Goal: Task Accomplishment & Management: Manage account settings

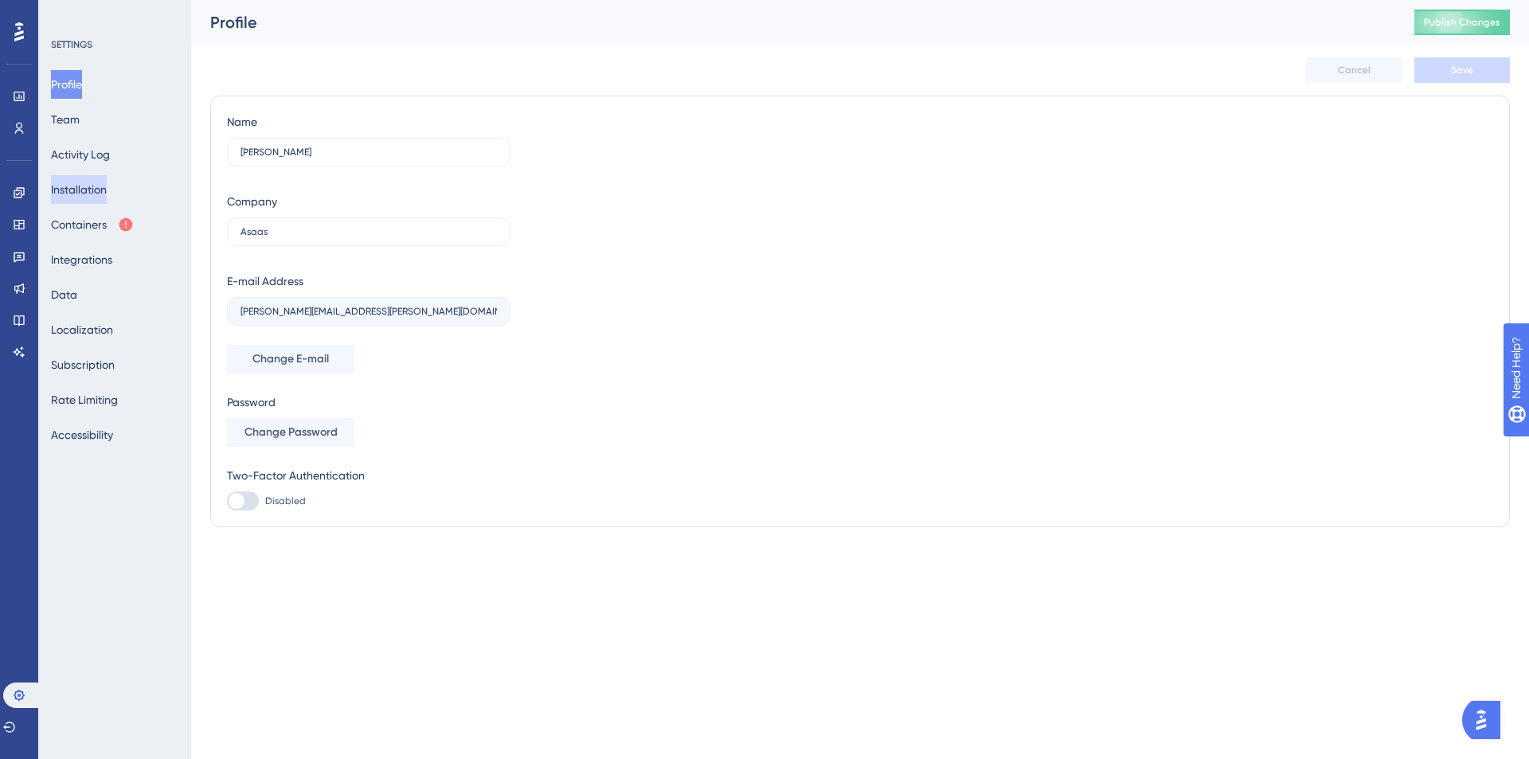
click at [107, 188] on button "Installation" at bounding box center [79, 189] width 56 height 29
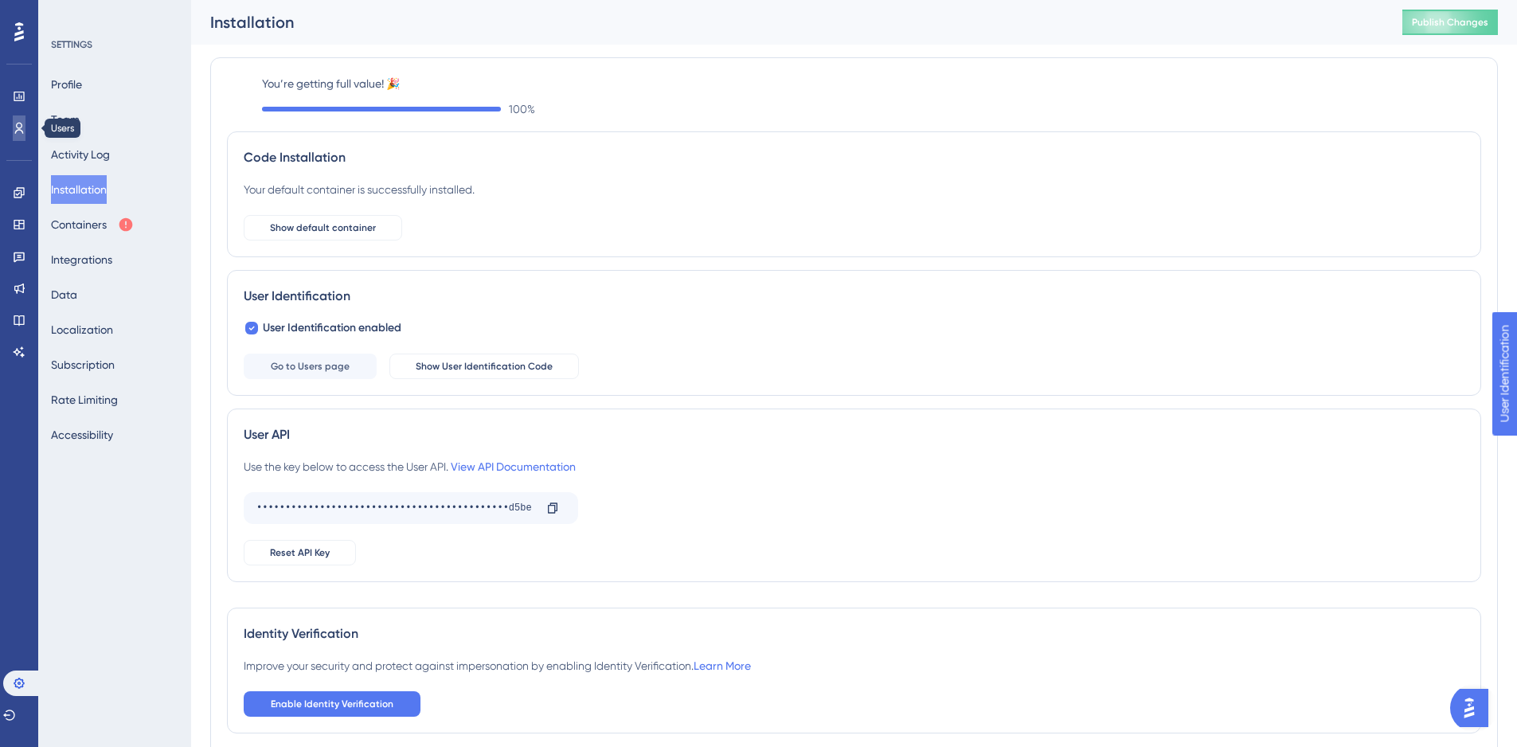
click at [25, 121] on link at bounding box center [19, 127] width 13 height 25
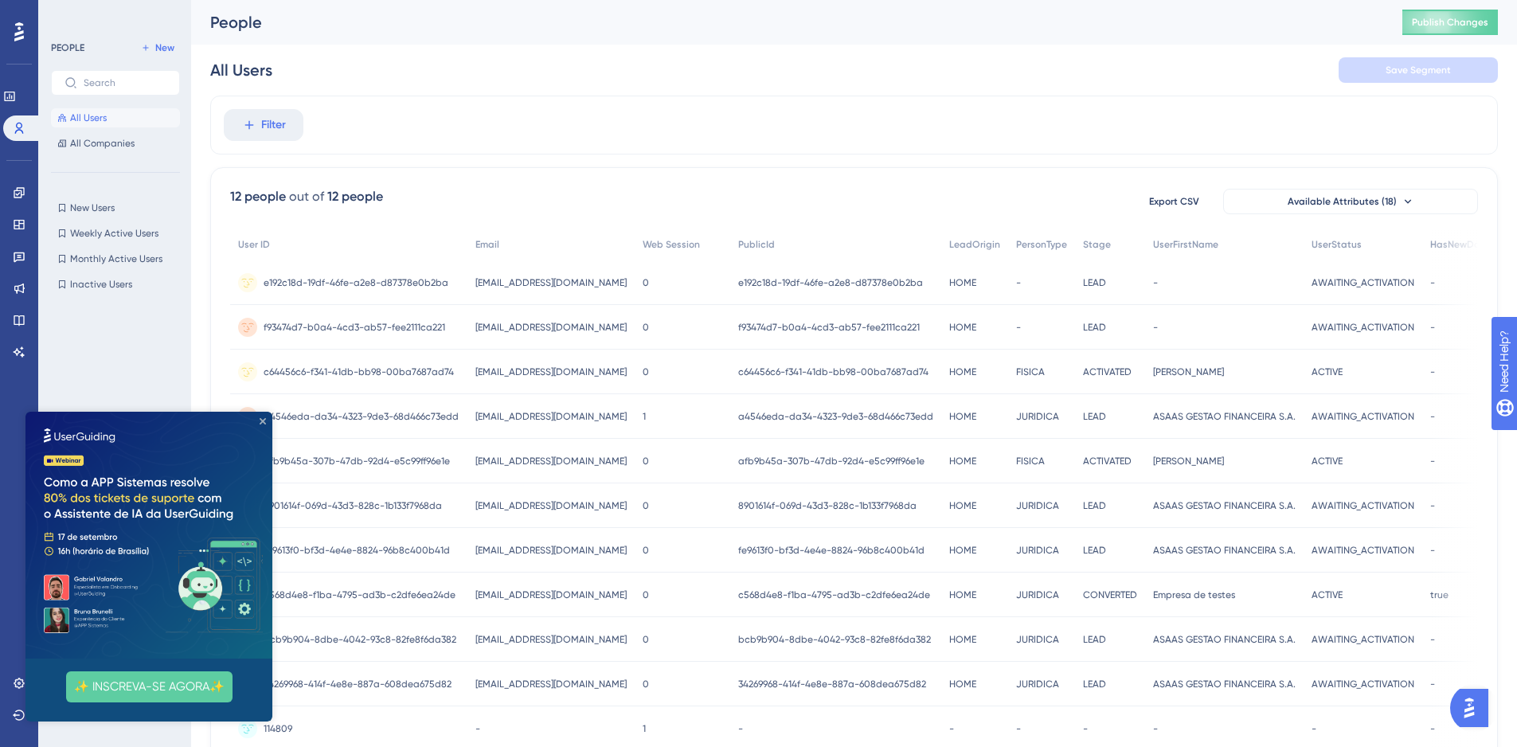
click at [263, 422] on icon "Close Preview" at bounding box center [263, 421] width 6 height 6
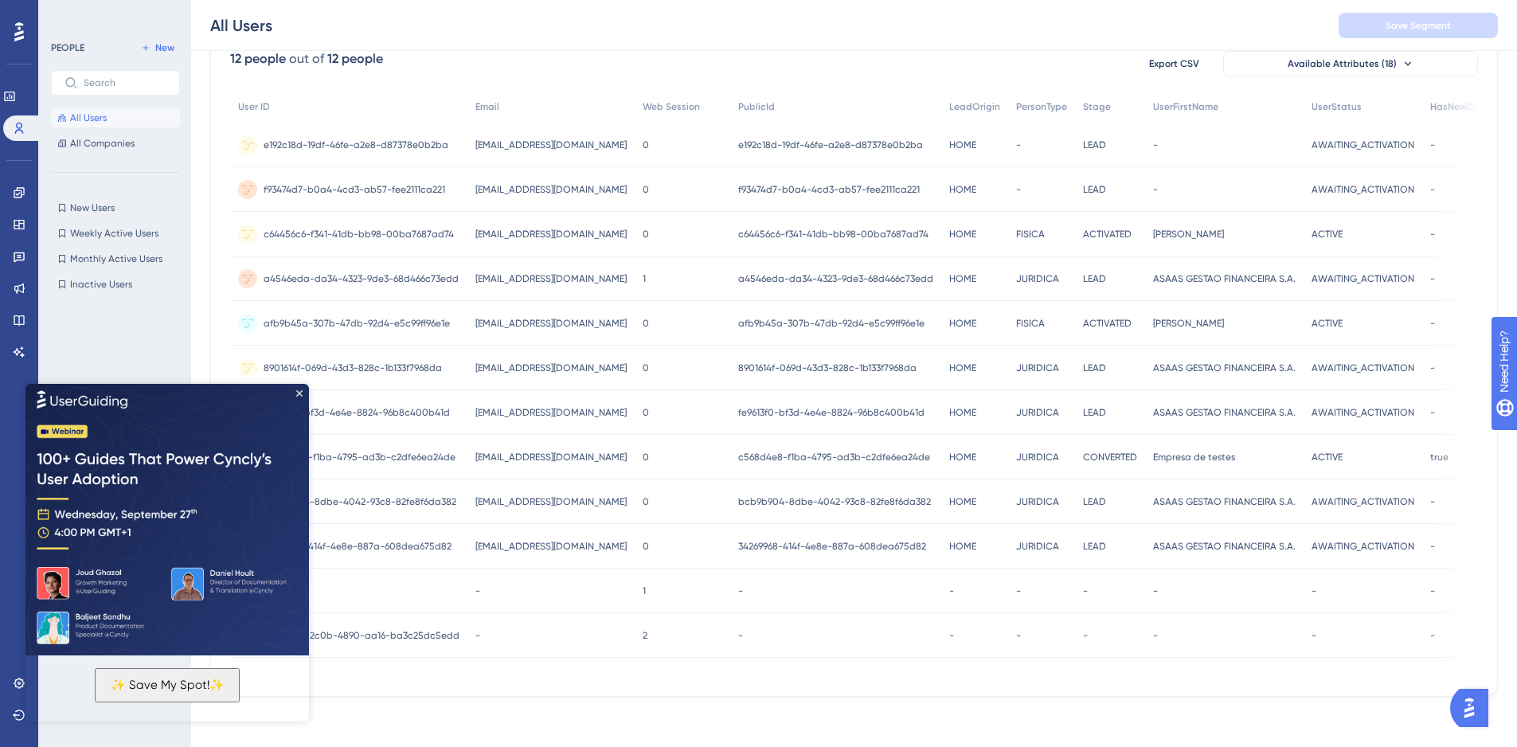
click at [425, 141] on span "e192c18d-19df-46fe-a2e8-d87378e0b2ba" at bounding box center [356, 145] width 185 height 13
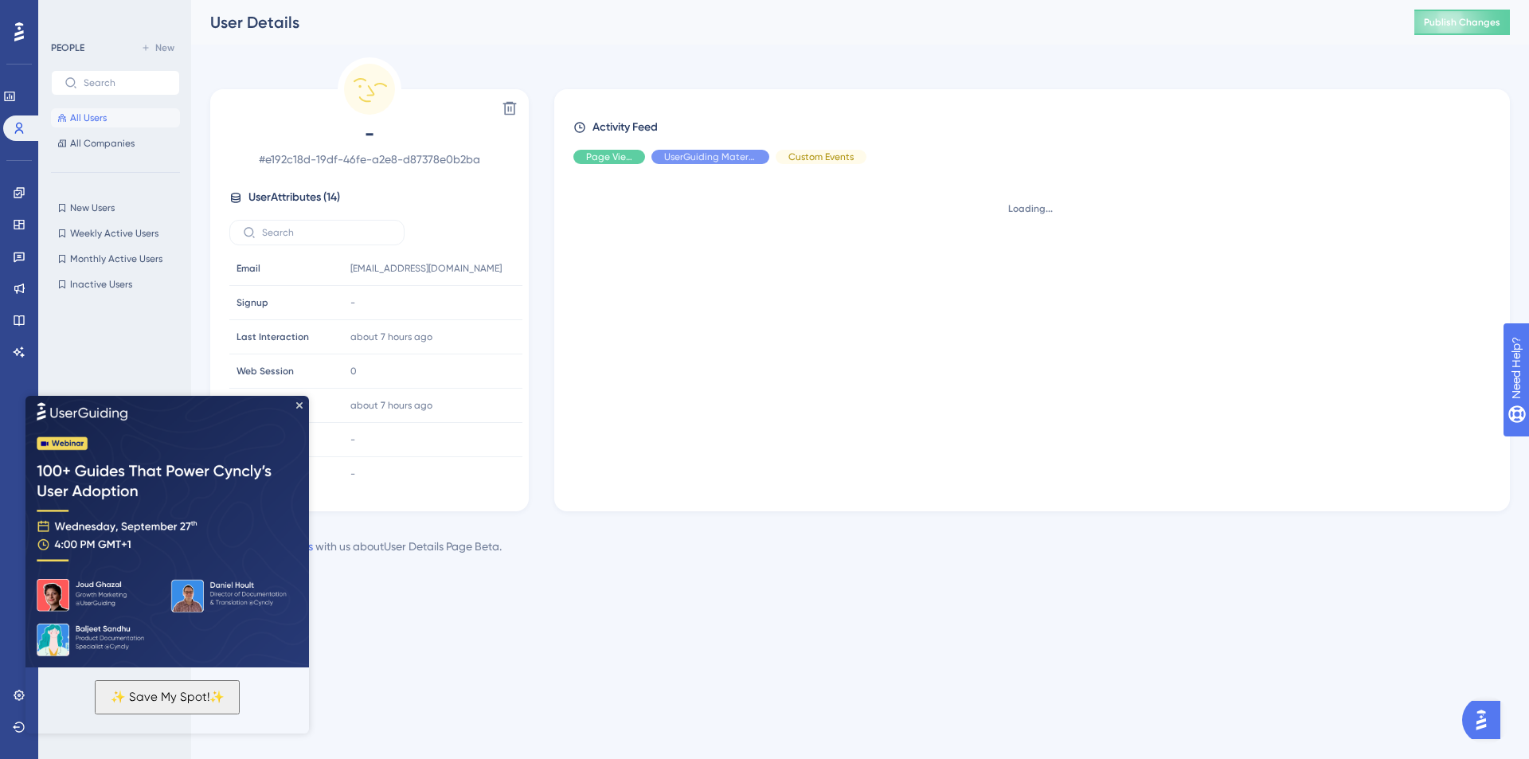
click at [388, 156] on span "# e192c18d-19df-46fe-a2e8-d87378e0b2ba" at bounding box center [369, 159] width 280 height 19
click at [310, 227] on input "text" at bounding box center [326, 232] width 129 height 11
drag, startPoint x: 267, startPoint y: 159, endPoint x: 445, endPoint y: 157, distance: 178.4
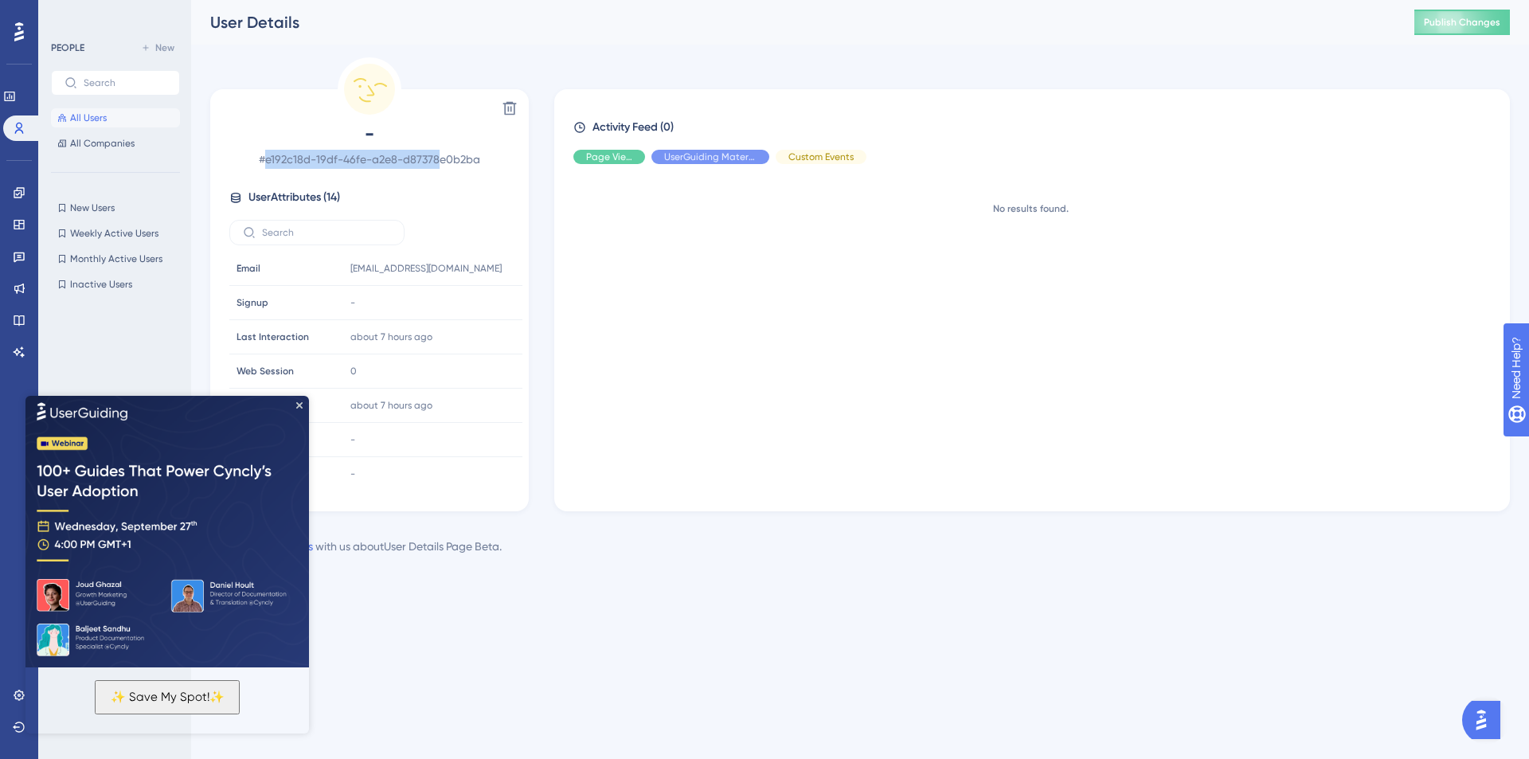
click at [445, 157] on span "# e192c18d-19df-46fe-a2e8-d87378e0b2ba" at bounding box center [369, 159] width 280 height 19
drag, startPoint x: 494, startPoint y: 162, endPoint x: 270, endPoint y: 166, distance: 223.8
click at [270, 166] on span "# e192c18d-19df-46fe-a2e8-d87378e0b2ba" at bounding box center [369, 159] width 280 height 19
click at [511, 106] on icon at bounding box center [510, 108] width 16 height 16
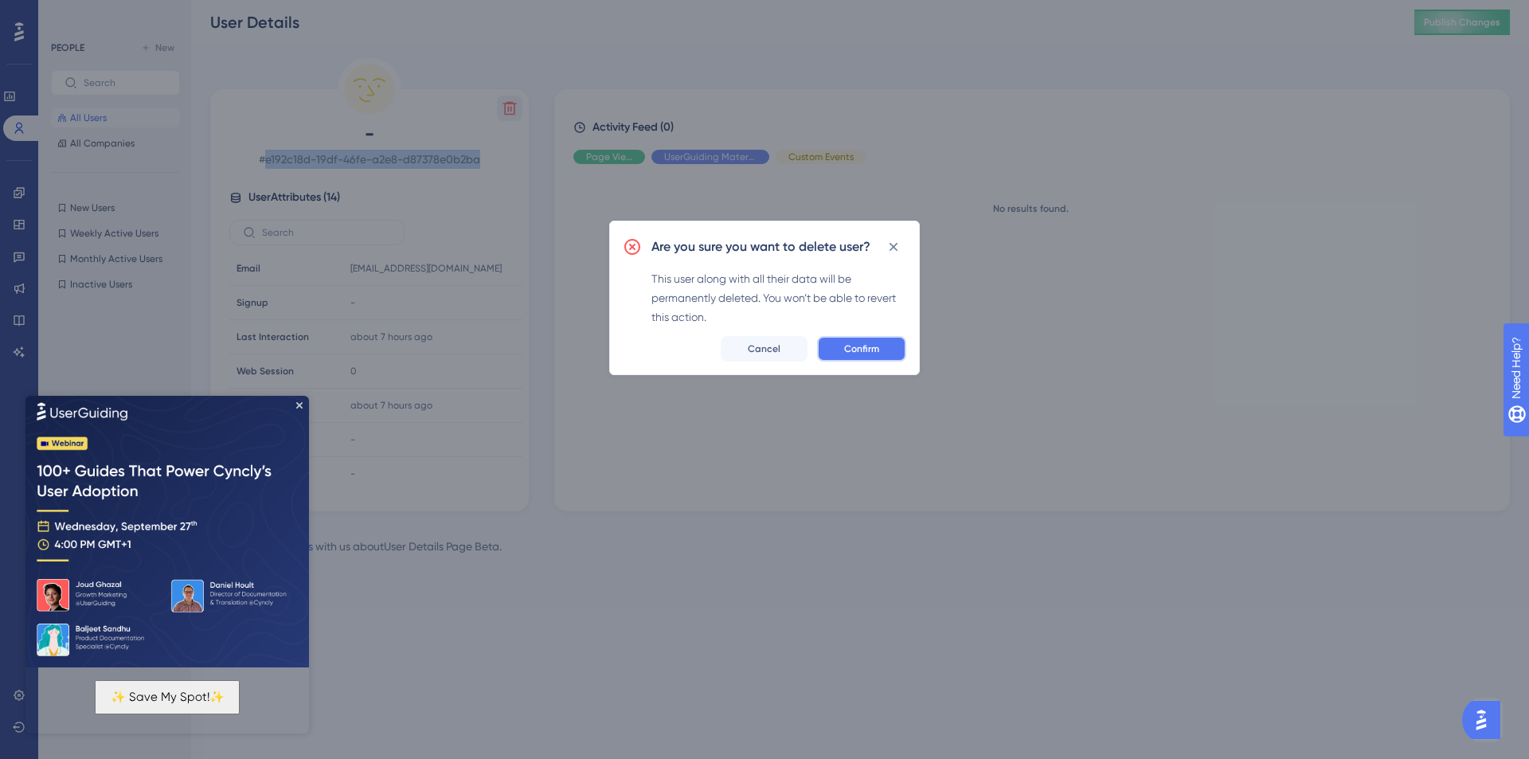
click at [852, 345] on span "Confirm" at bounding box center [861, 348] width 35 height 13
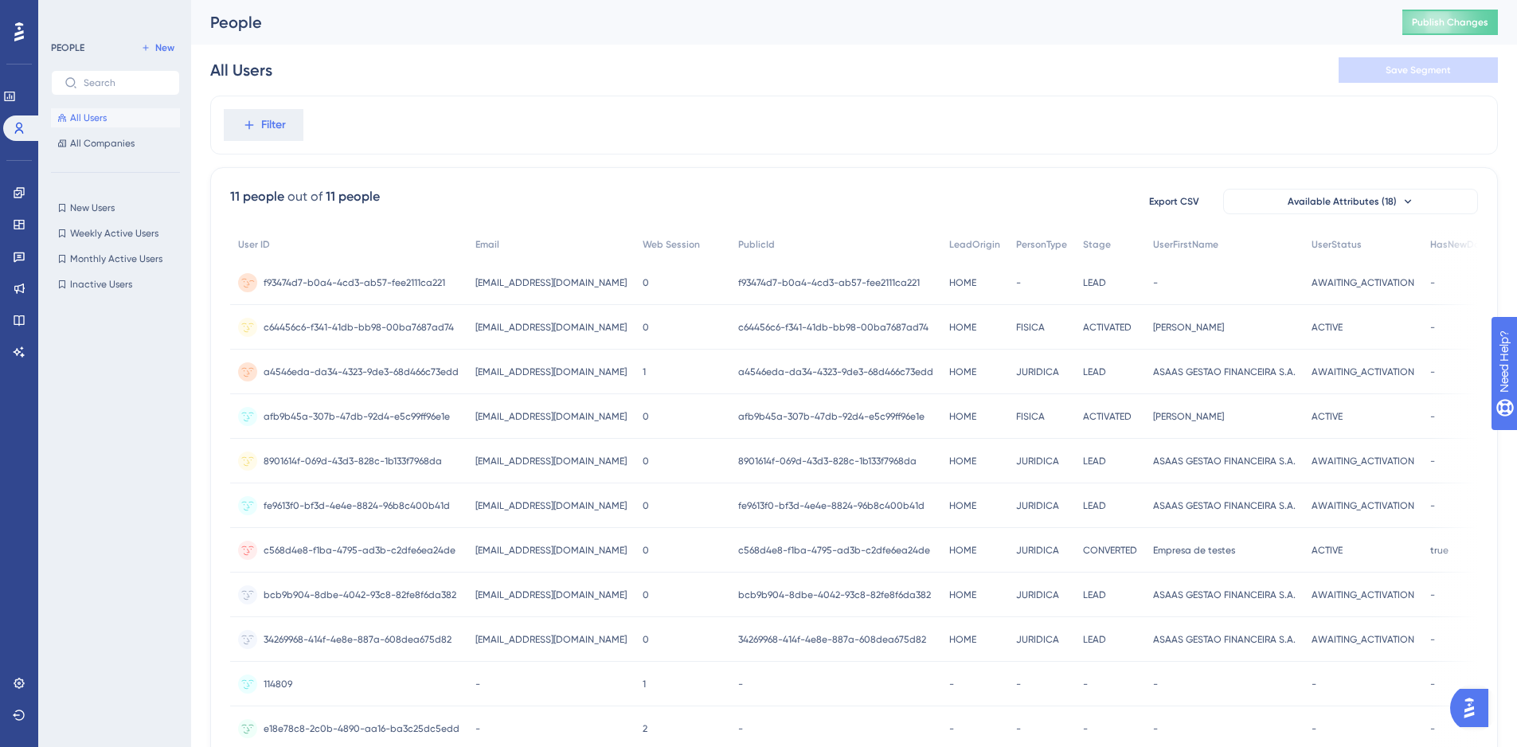
click at [425, 287] on span "f93474d7-b0a4-4cd3-ab57-fee2111ca221" at bounding box center [355, 282] width 182 height 13
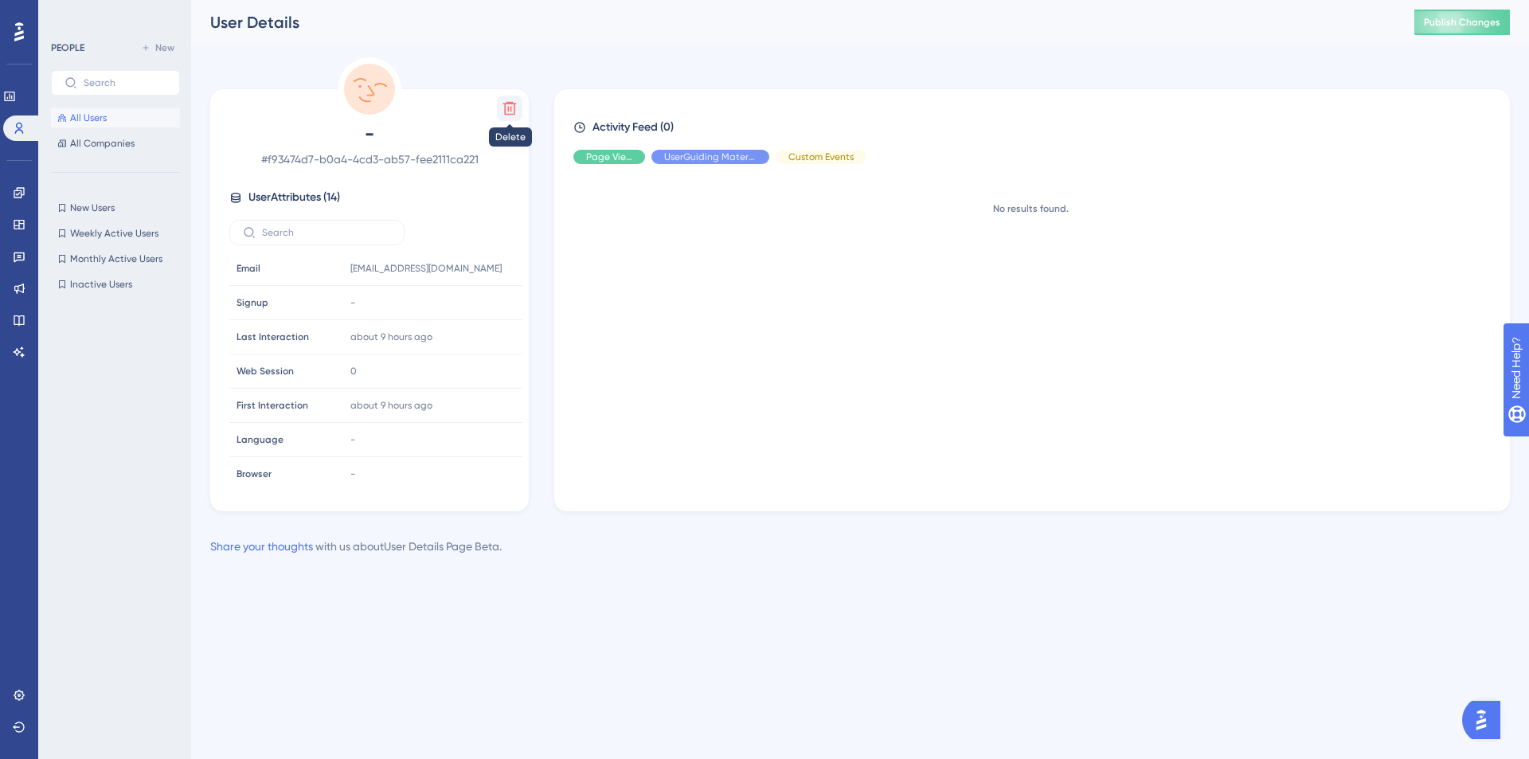
click at [514, 100] on button at bounding box center [509, 108] width 25 height 25
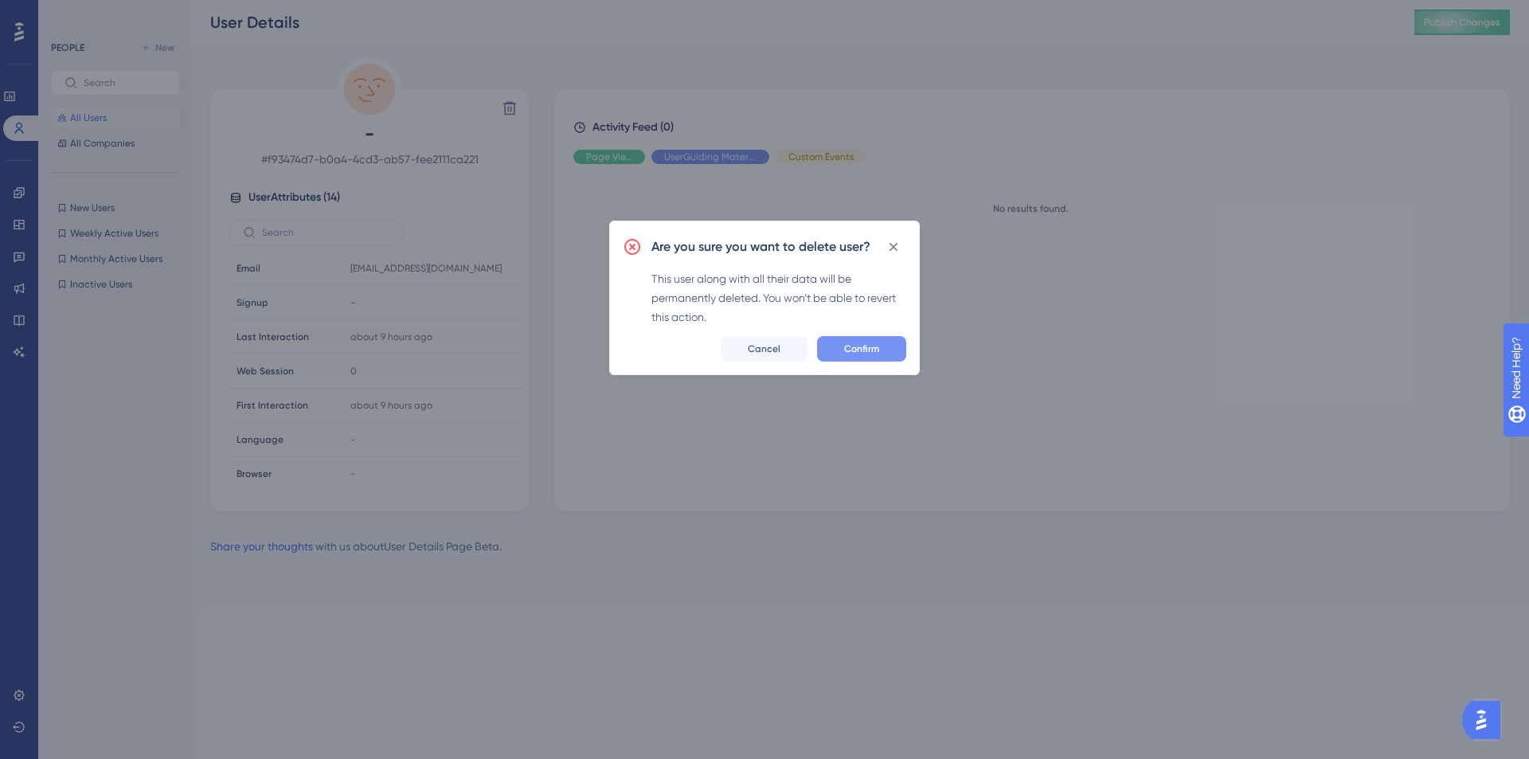
click at [844, 345] on span "Confirm" at bounding box center [861, 348] width 35 height 13
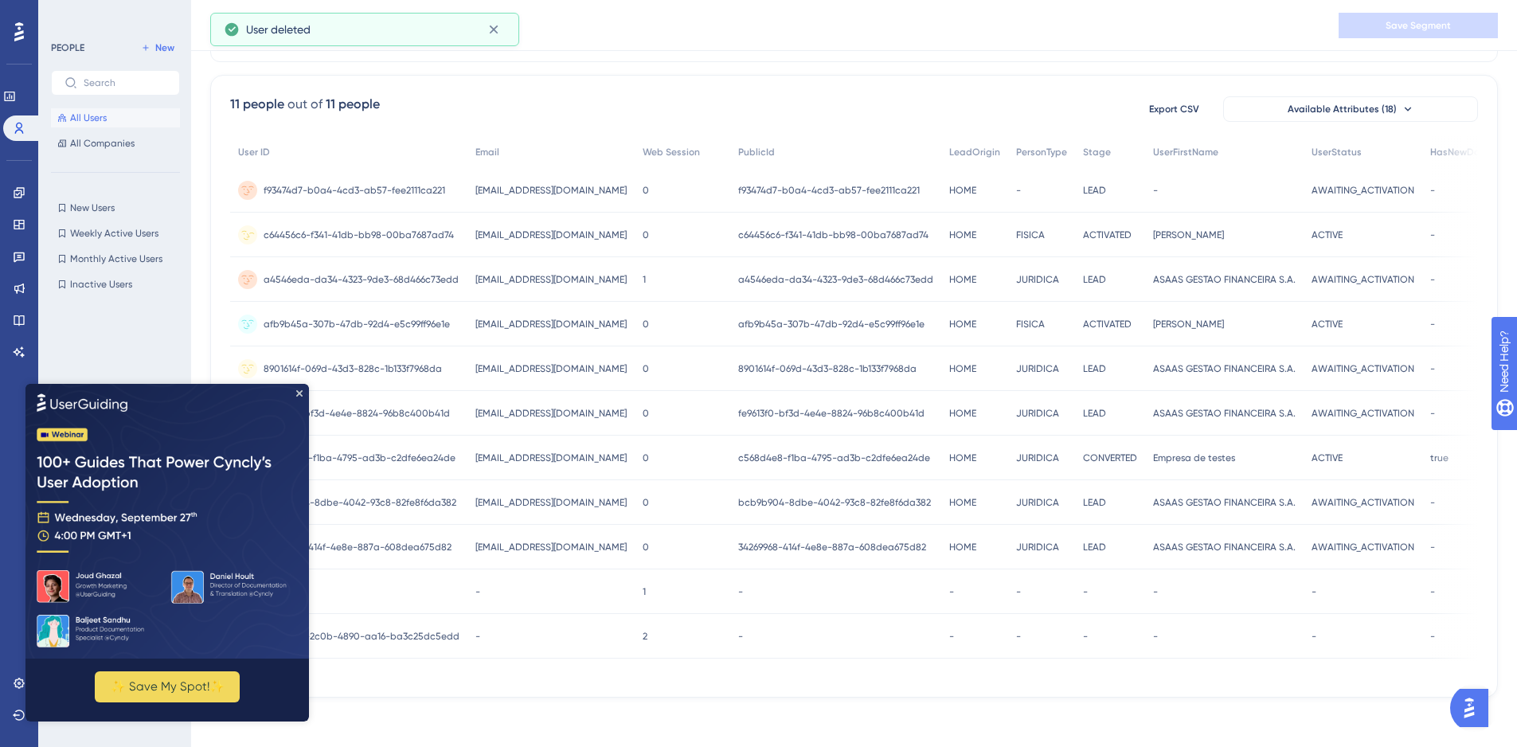
scroll to position [100, 0]
click at [389, 235] on span "c64456c6-f341-41db-bb98-00ba7687ad74" at bounding box center [359, 234] width 190 height 13
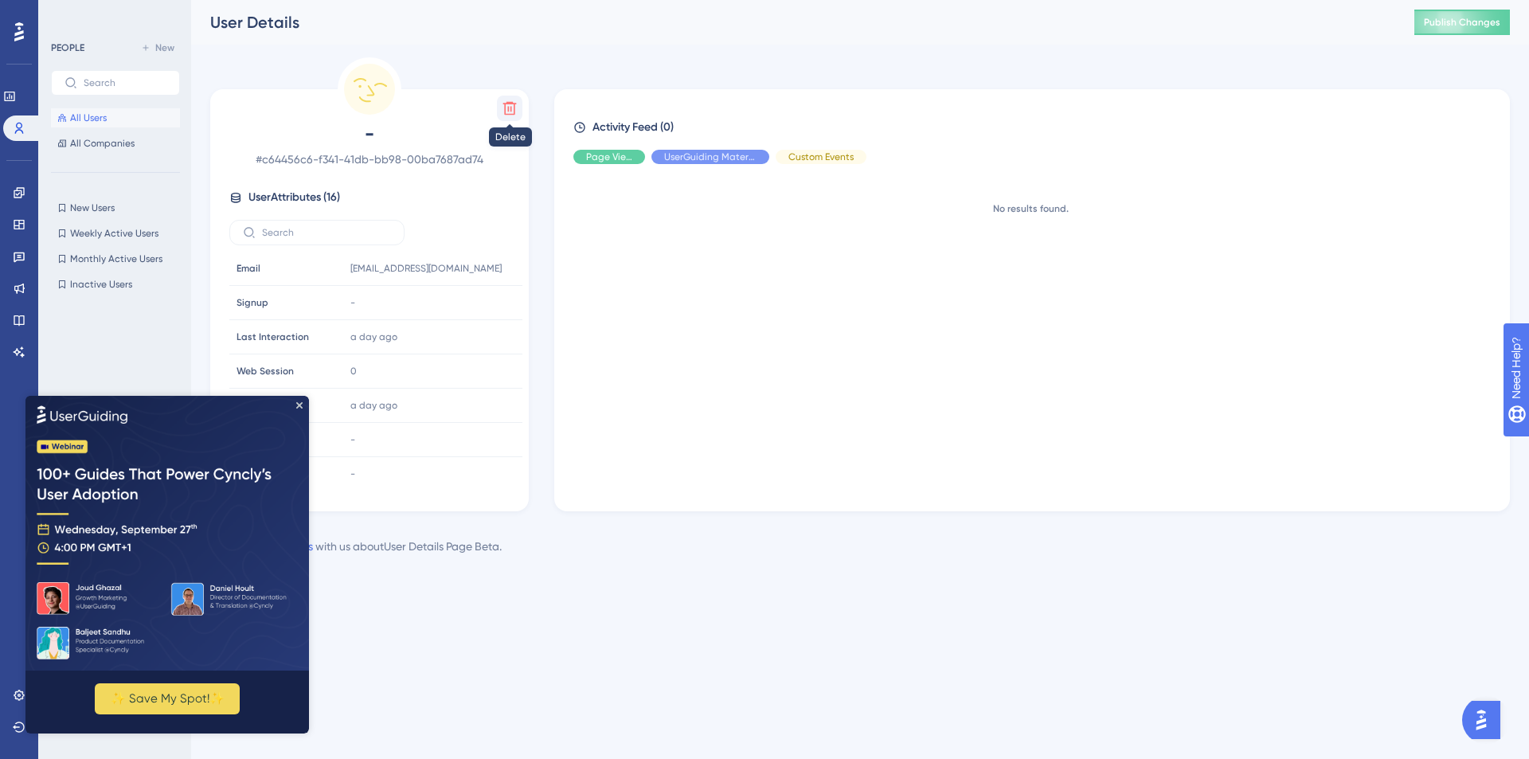
click at [508, 108] on icon at bounding box center [510, 109] width 14 height 14
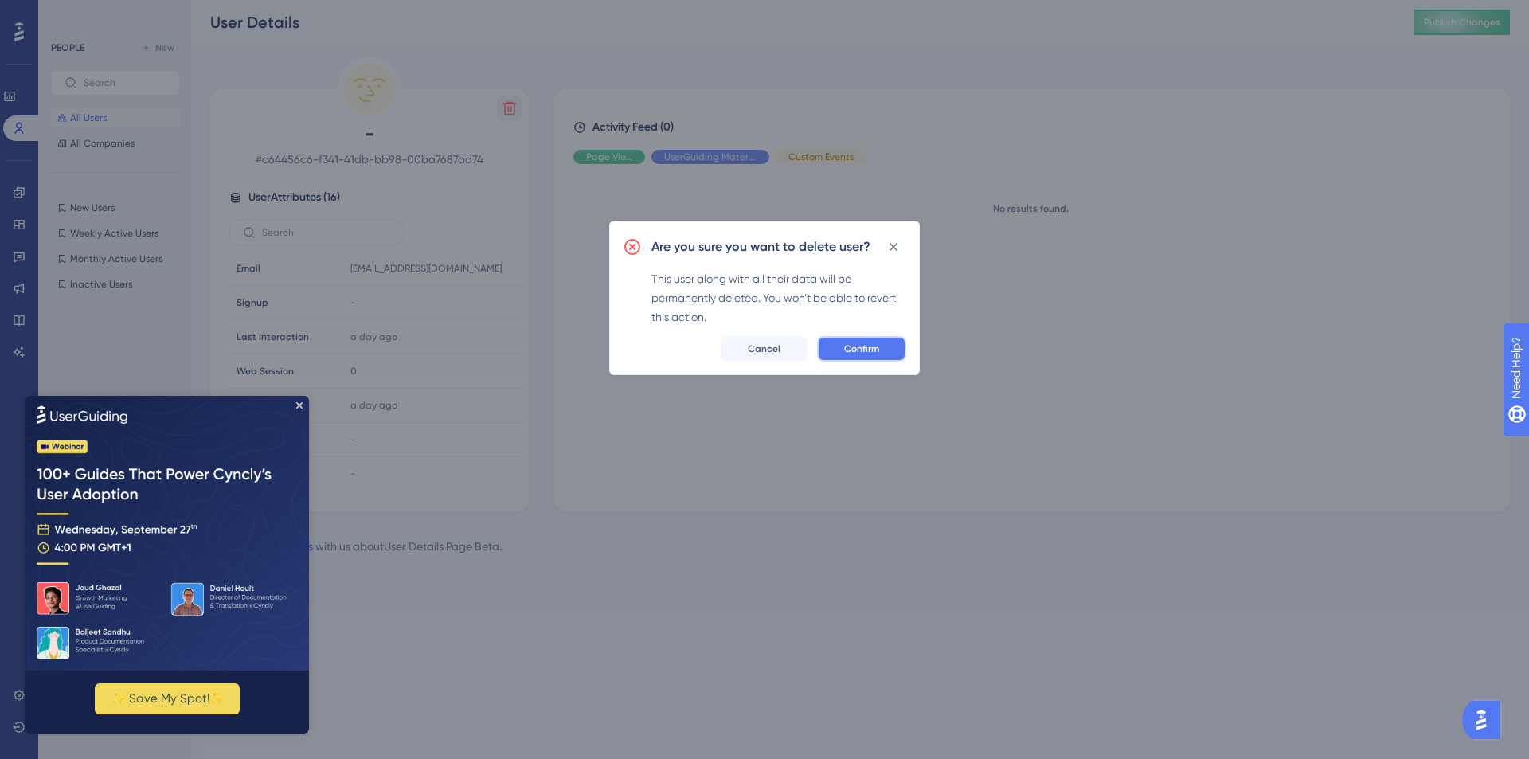
click at [892, 342] on button "Confirm" at bounding box center [861, 348] width 89 height 25
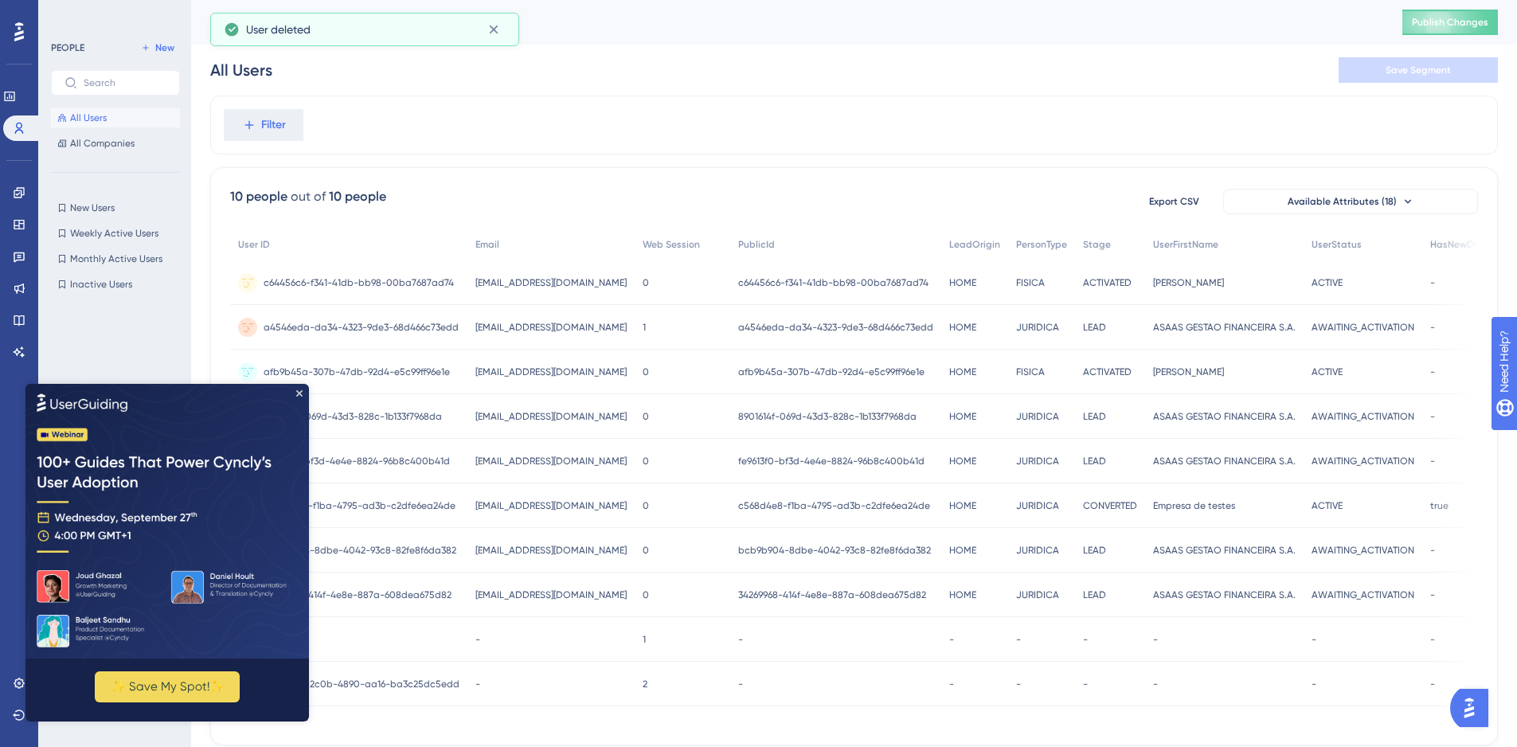
click at [374, 503] on span "c568d4e8-f1ba-4795-ad3b-c2dfe6ea24de" at bounding box center [360, 505] width 192 height 13
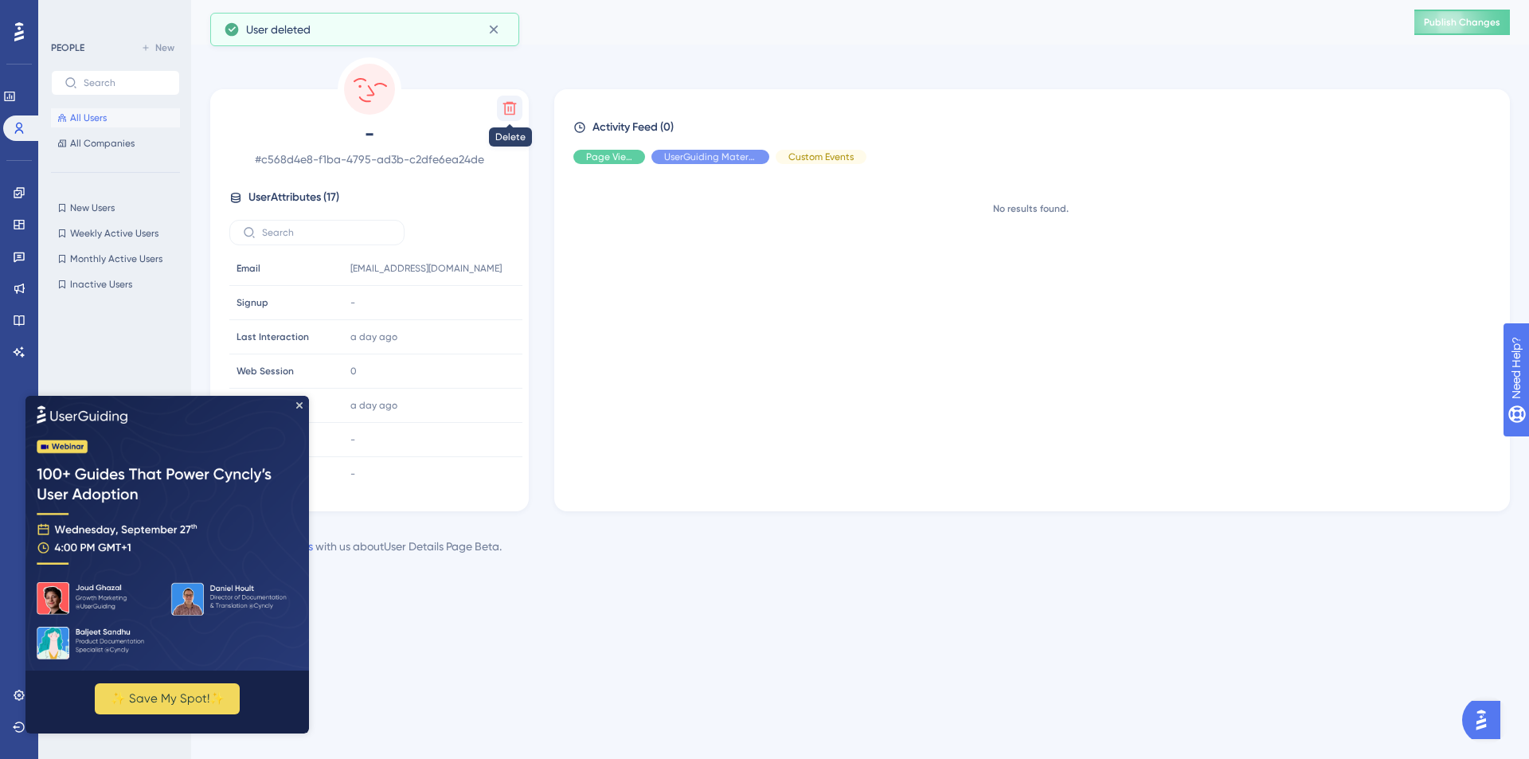
click at [506, 102] on icon at bounding box center [510, 108] width 16 height 16
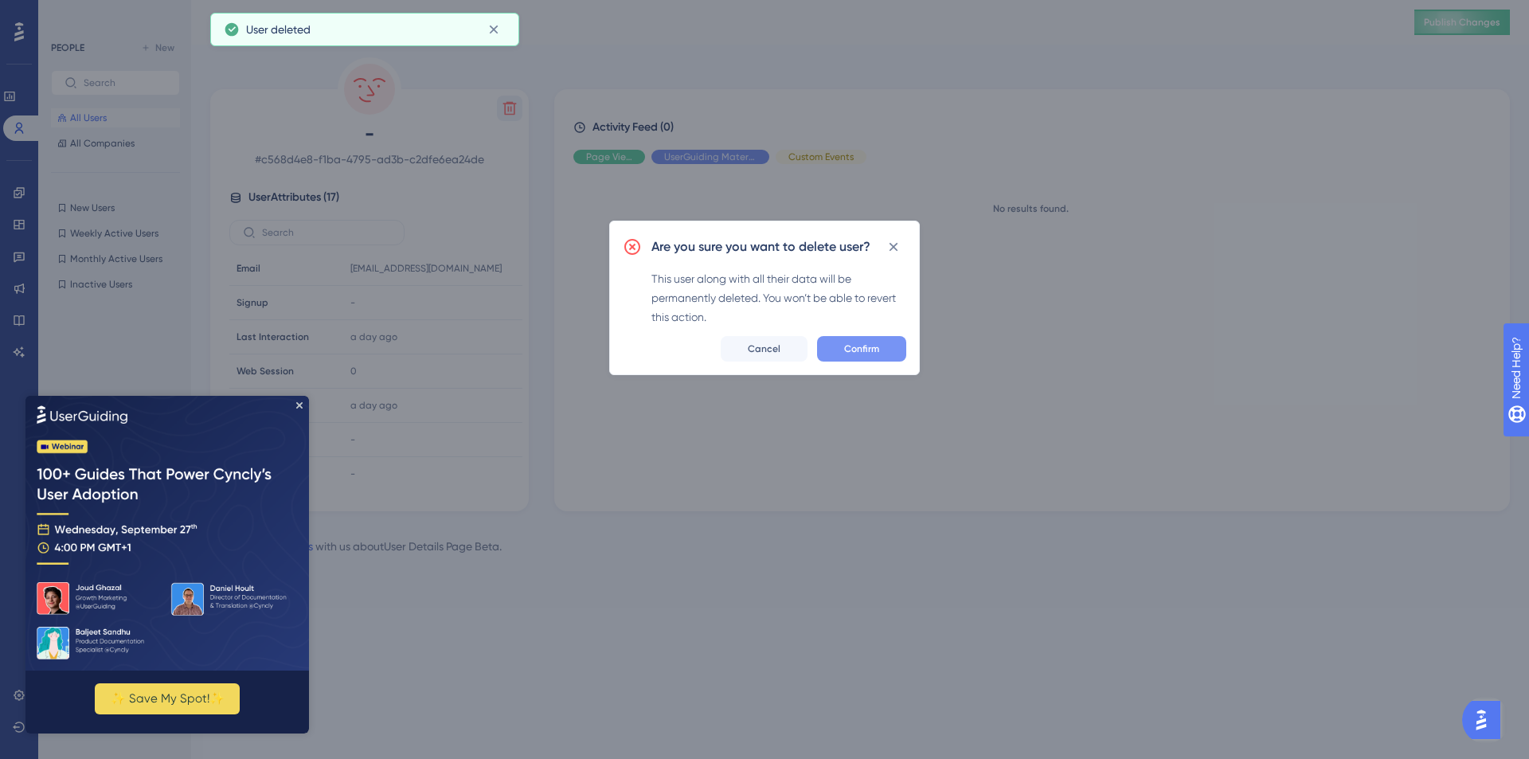
click at [855, 343] on span "Confirm" at bounding box center [861, 348] width 35 height 13
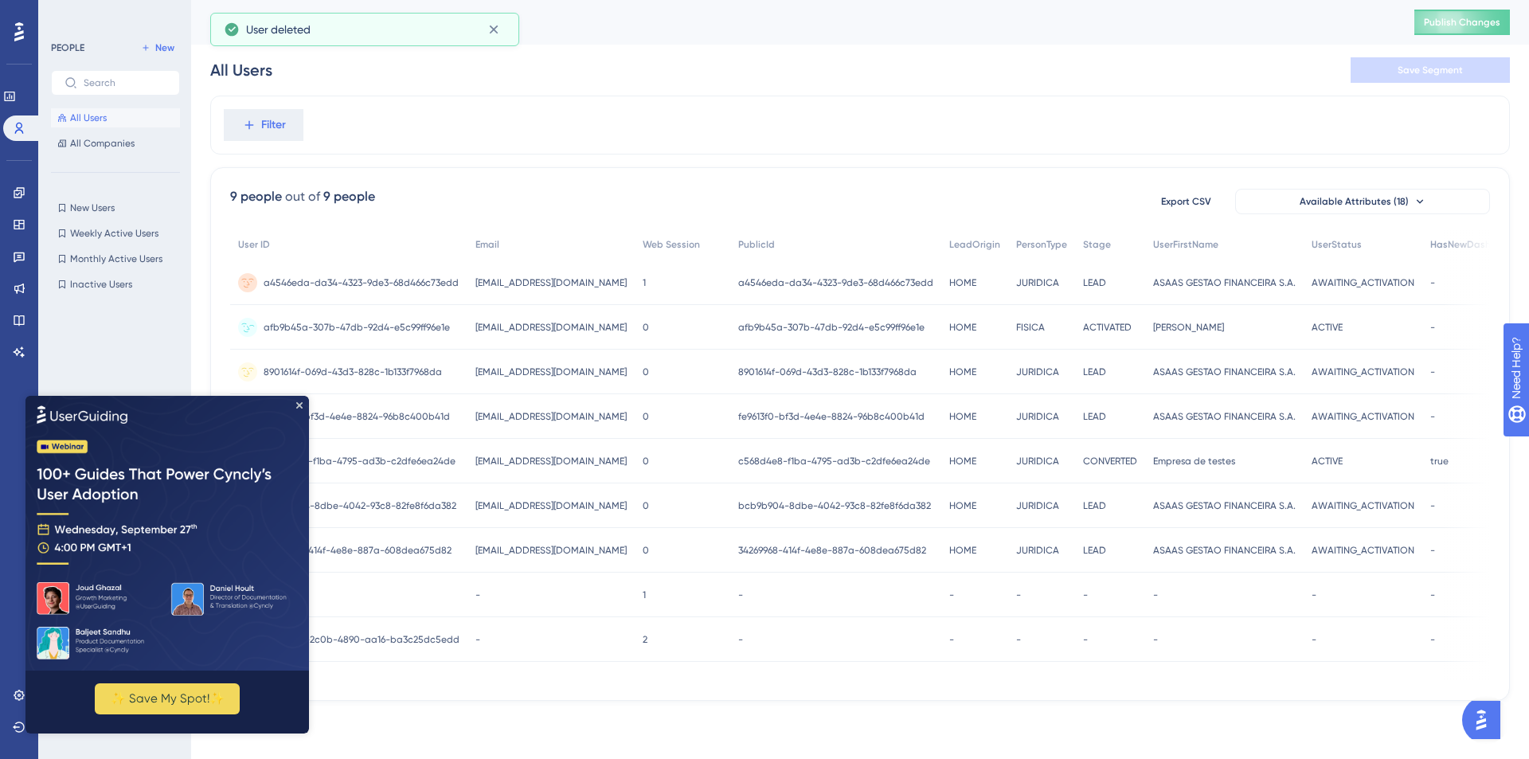
click at [419, 327] on span "afb9b45a-307b-47db-92d4-e5c99ff96e1e" at bounding box center [357, 327] width 186 height 13
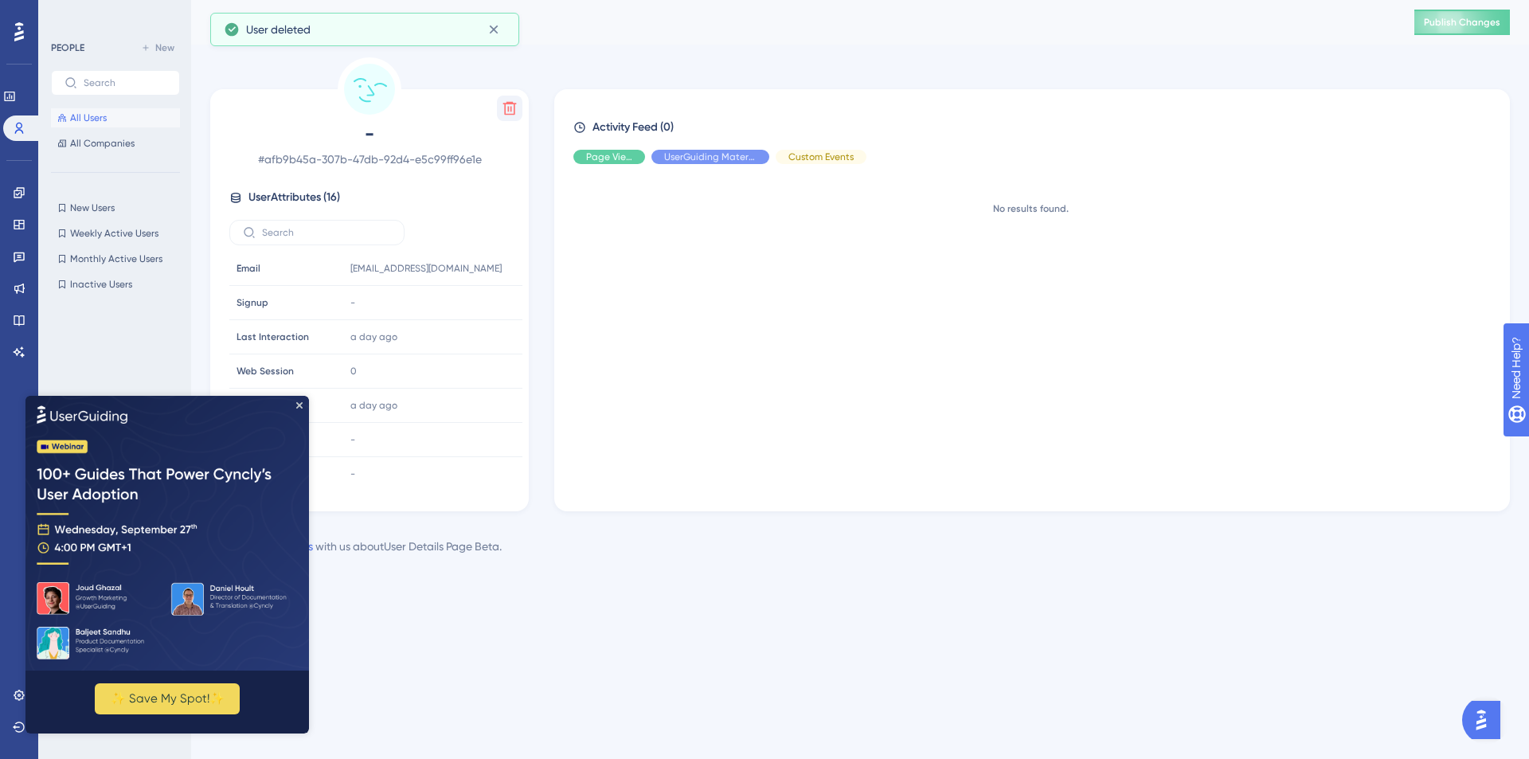
drag, startPoint x: 510, startPoint y: 92, endPoint x: 512, endPoint y: 103, distance: 10.6
click at [509, 92] on div "Delete - # afb9b45a-307b-47db-92d4-e5c99ff96e1e User Attributes ( 16 ) Email Em…" at bounding box center [369, 300] width 319 height 422
click at [514, 111] on icon at bounding box center [510, 109] width 14 height 14
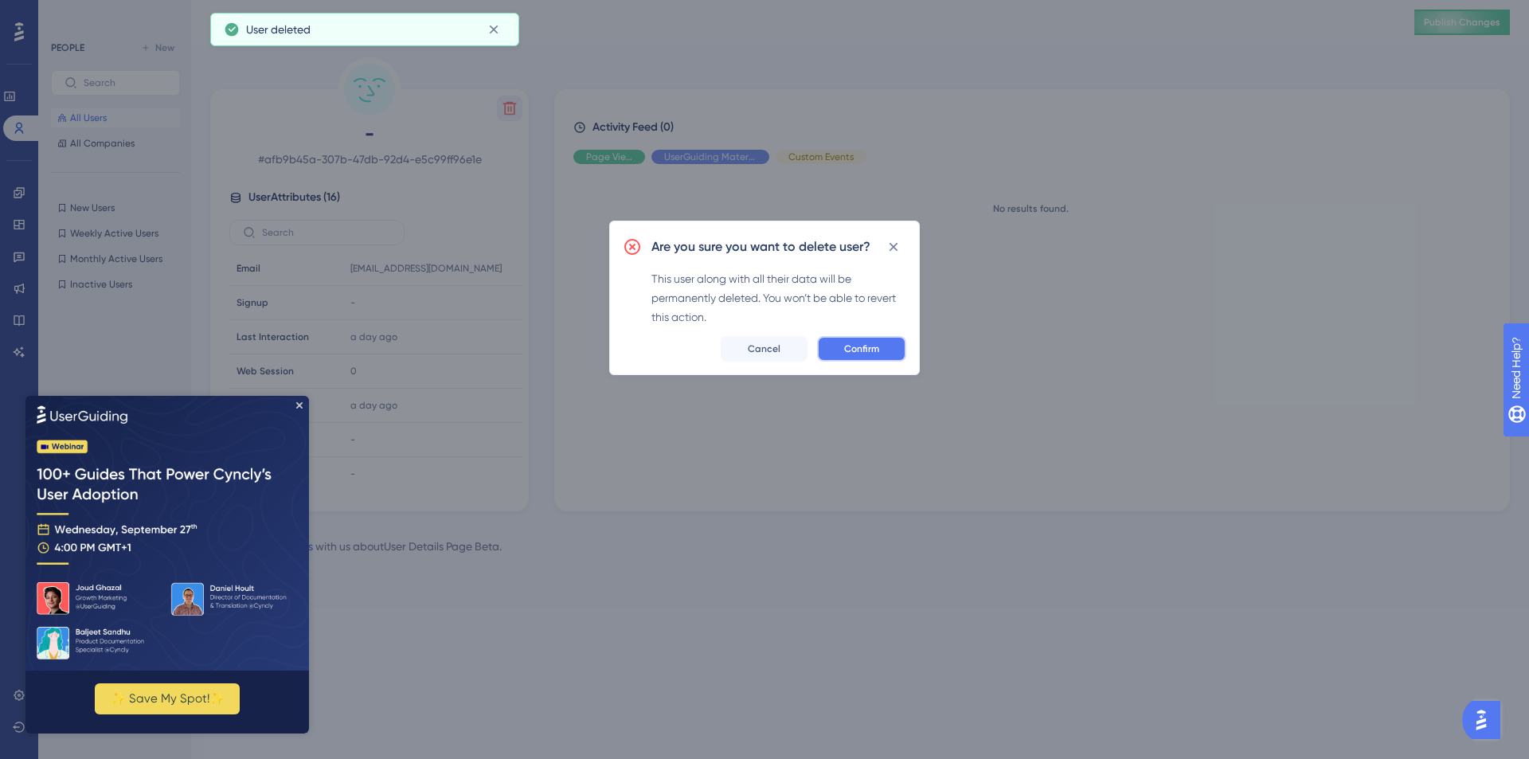
click at [829, 348] on button "Confirm" at bounding box center [861, 348] width 89 height 25
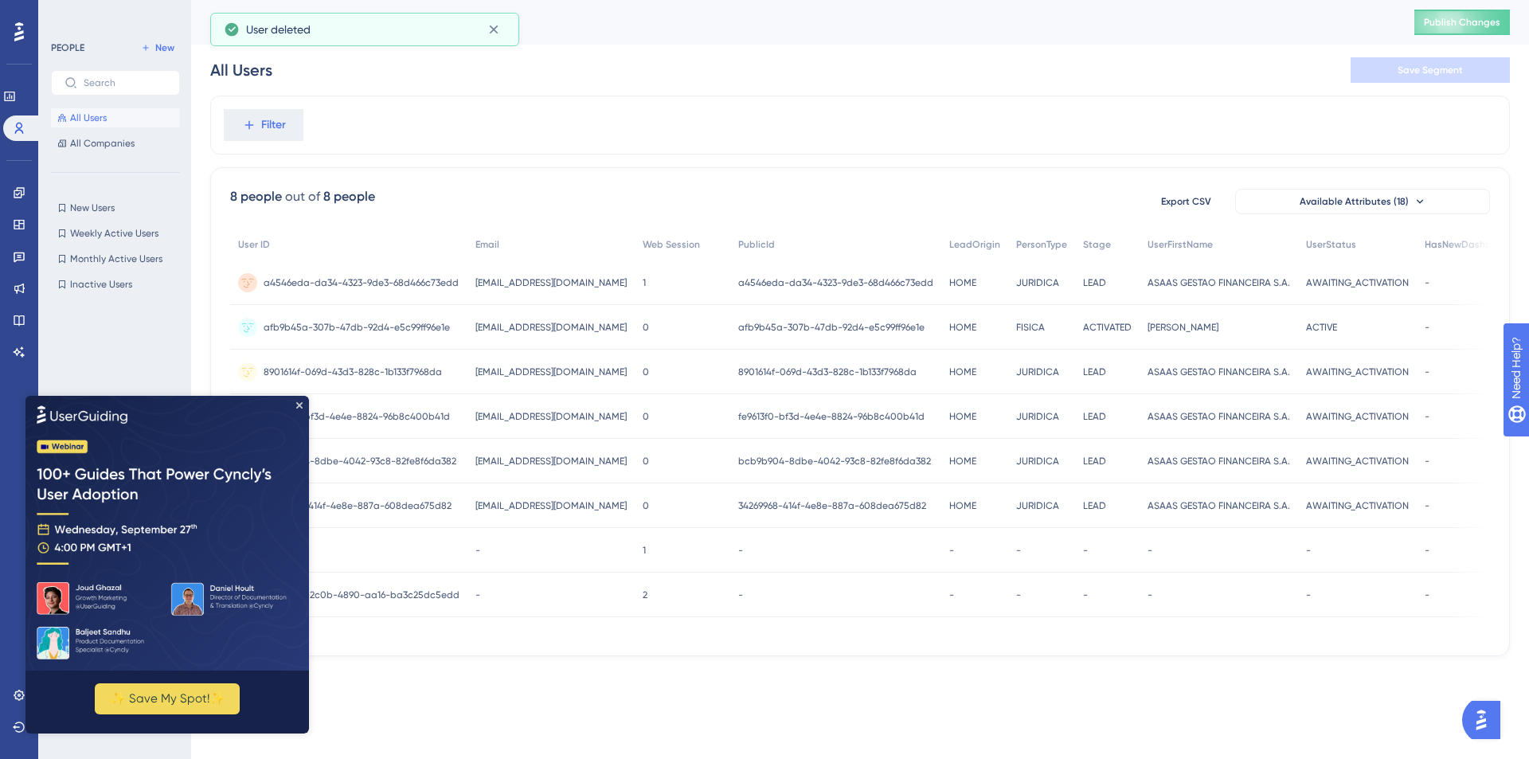
click at [440, 595] on span "e18e78c8-2c0b-4890-aa16-ba3c25dc5edd" at bounding box center [362, 595] width 196 height 13
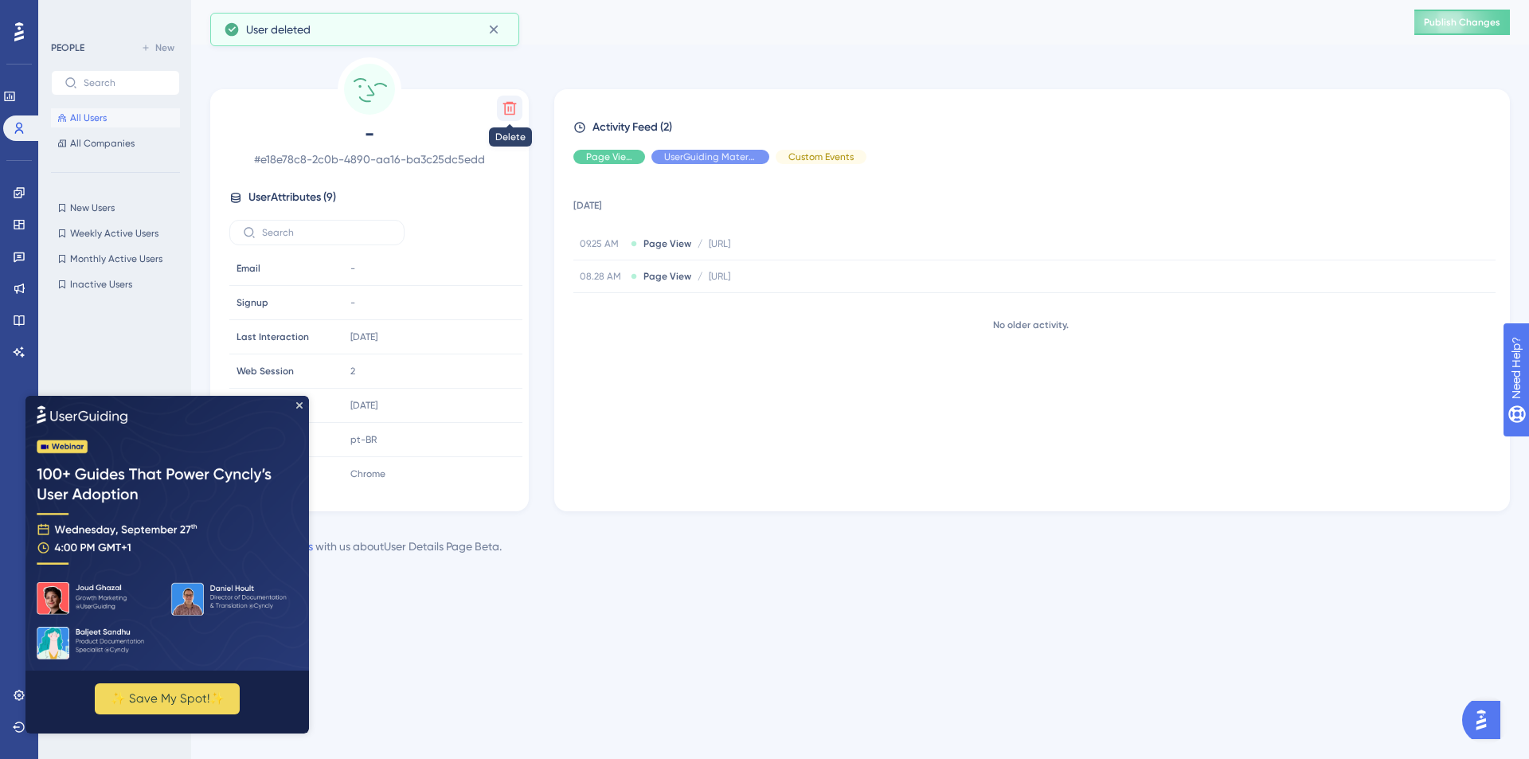
click at [511, 113] on icon at bounding box center [510, 108] width 16 height 16
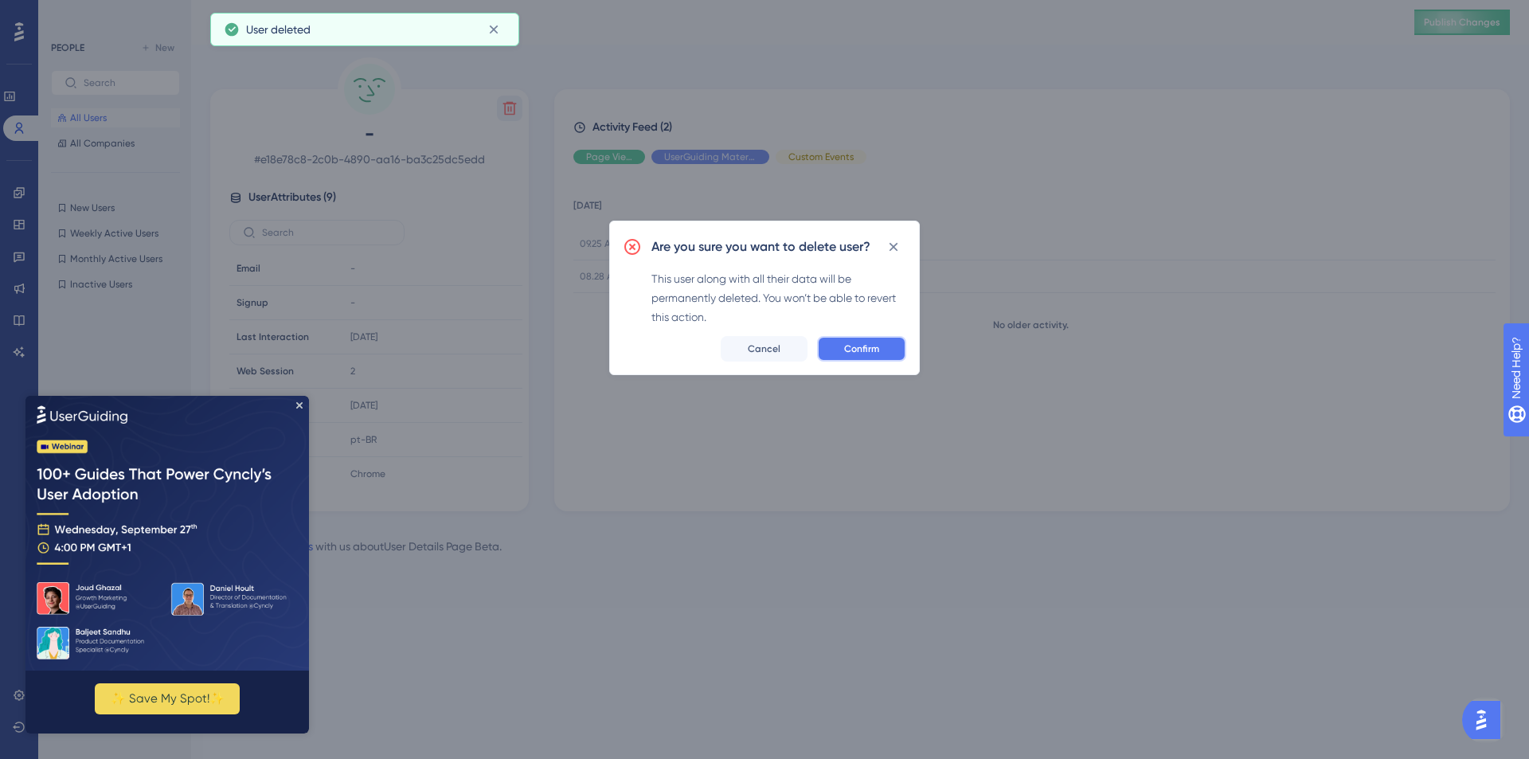
click at [837, 351] on button "Confirm" at bounding box center [861, 348] width 89 height 25
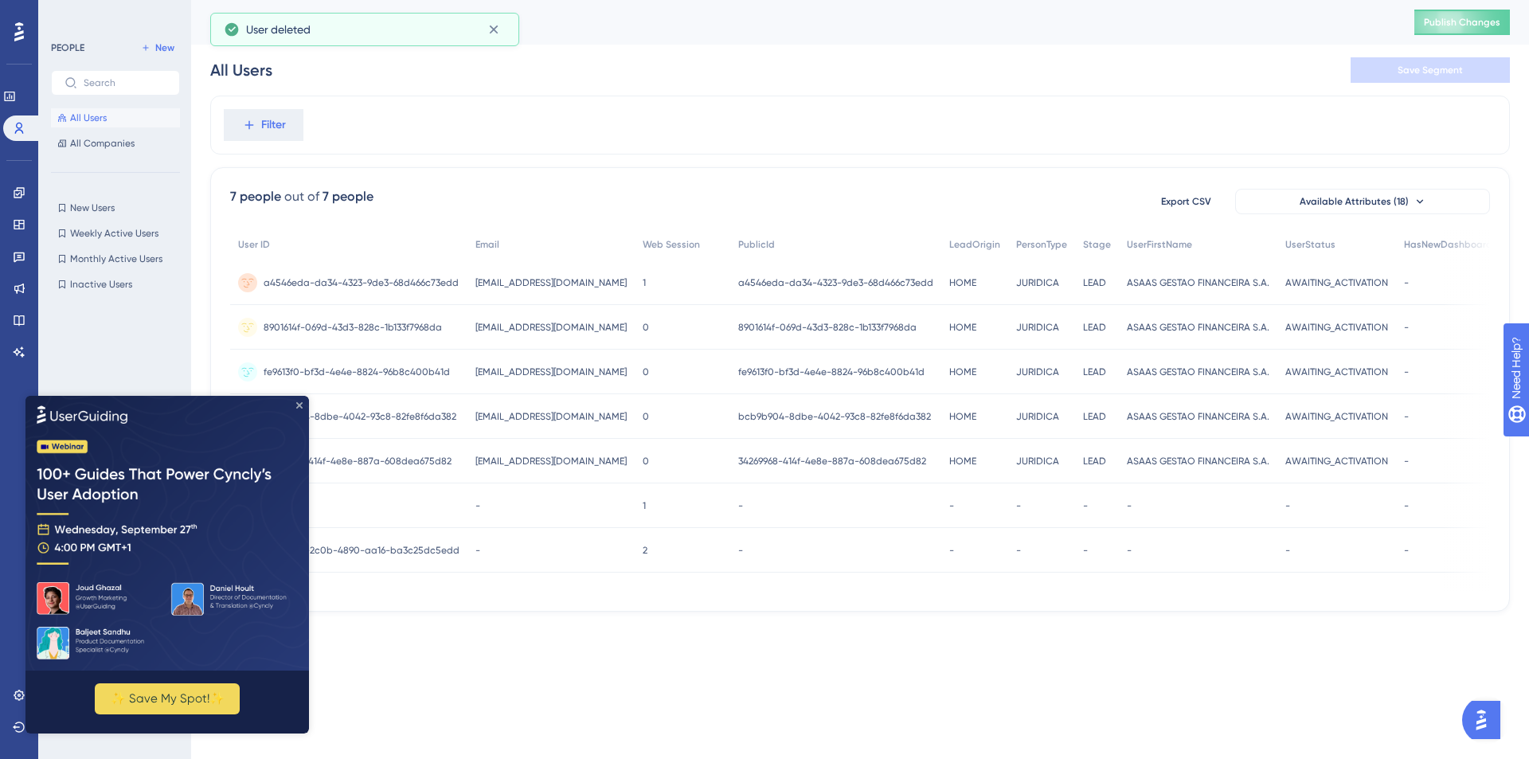
click at [300, 405] on icon "Close Preview" at bounding box center [299, 404] width 6 height 6
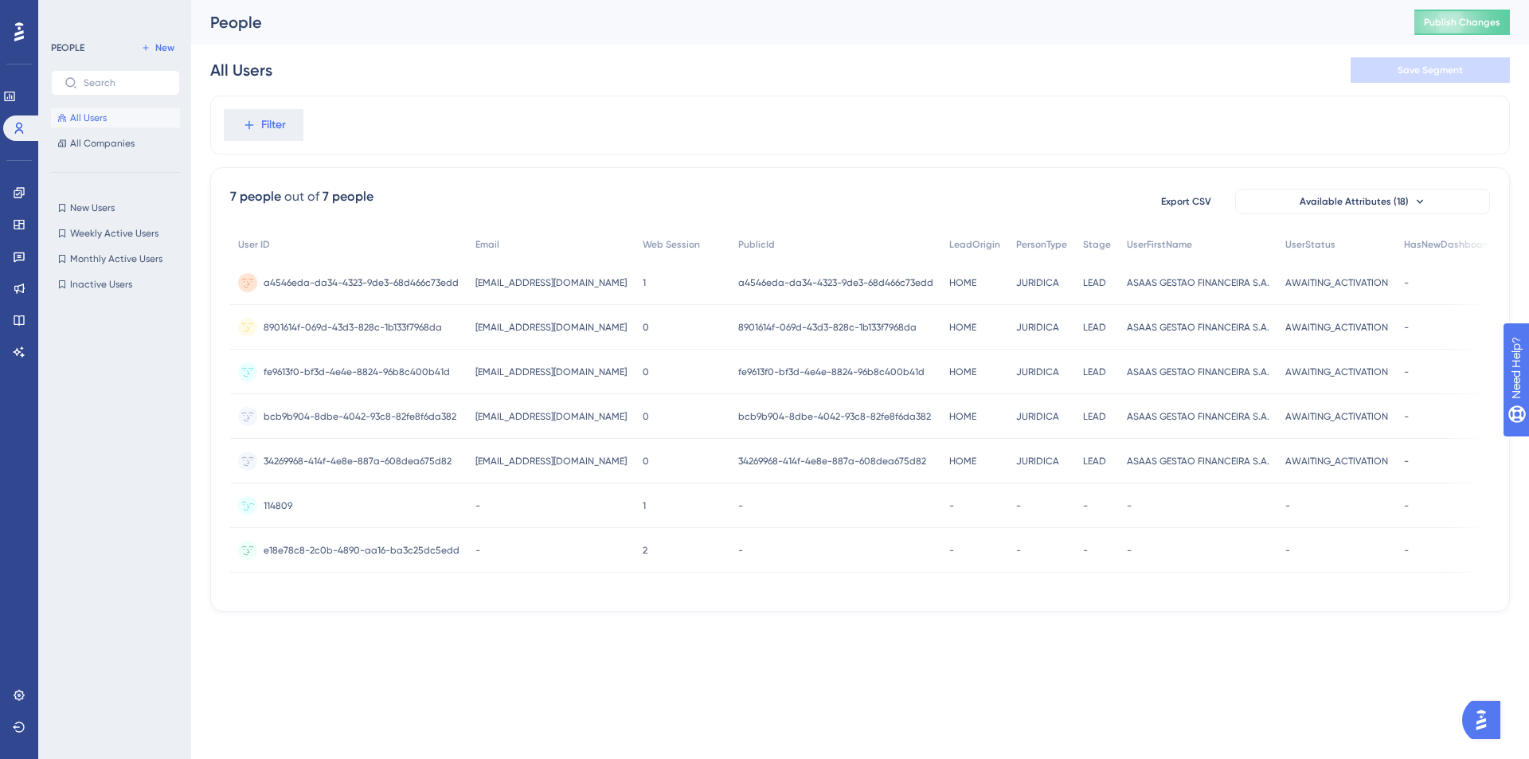
click at [286, 508] on span "114809" at bounding box center [278, 505] width 29 height 13
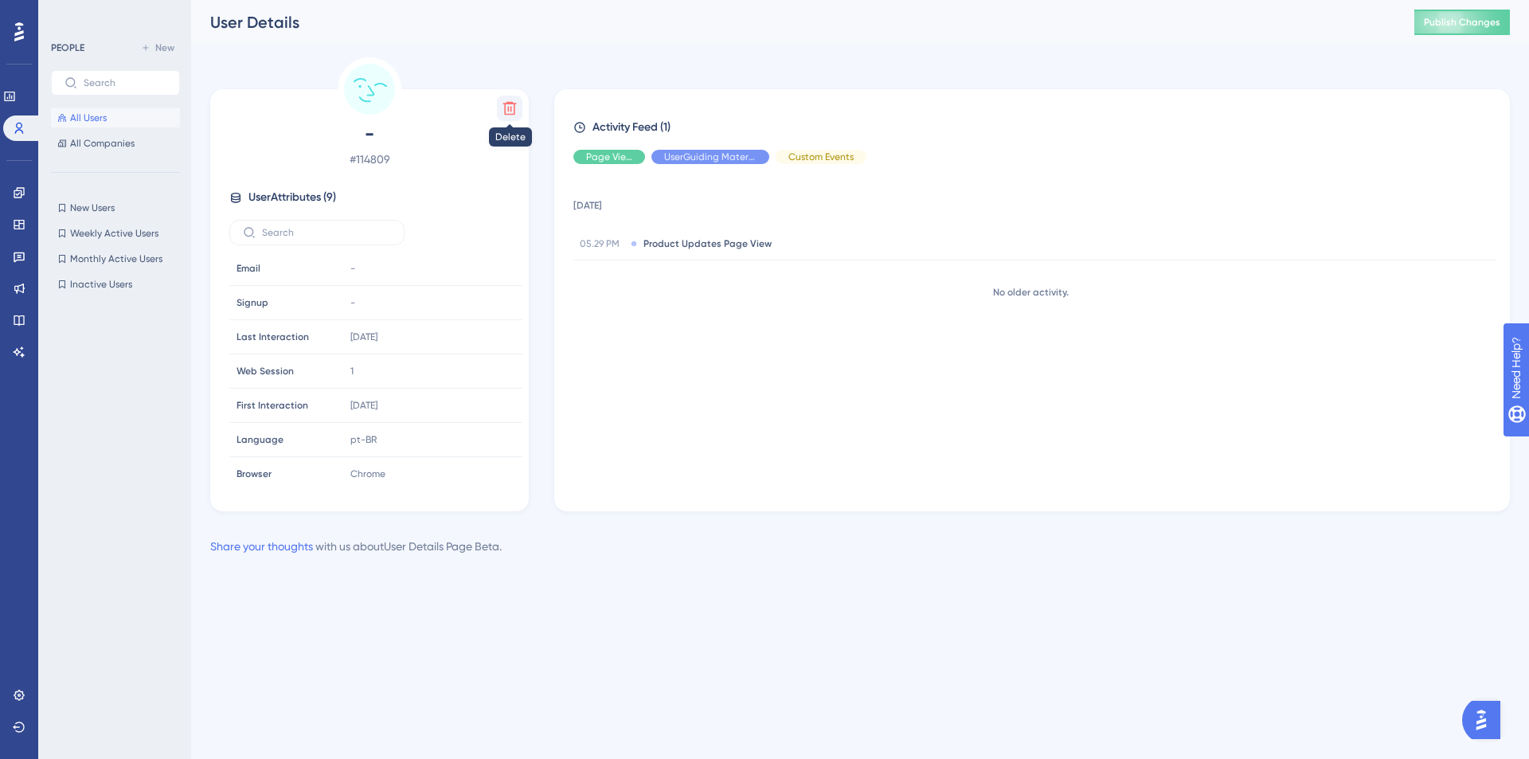
click at [503, 111] on icon at bounding box center [510, 108] width 16 height 16
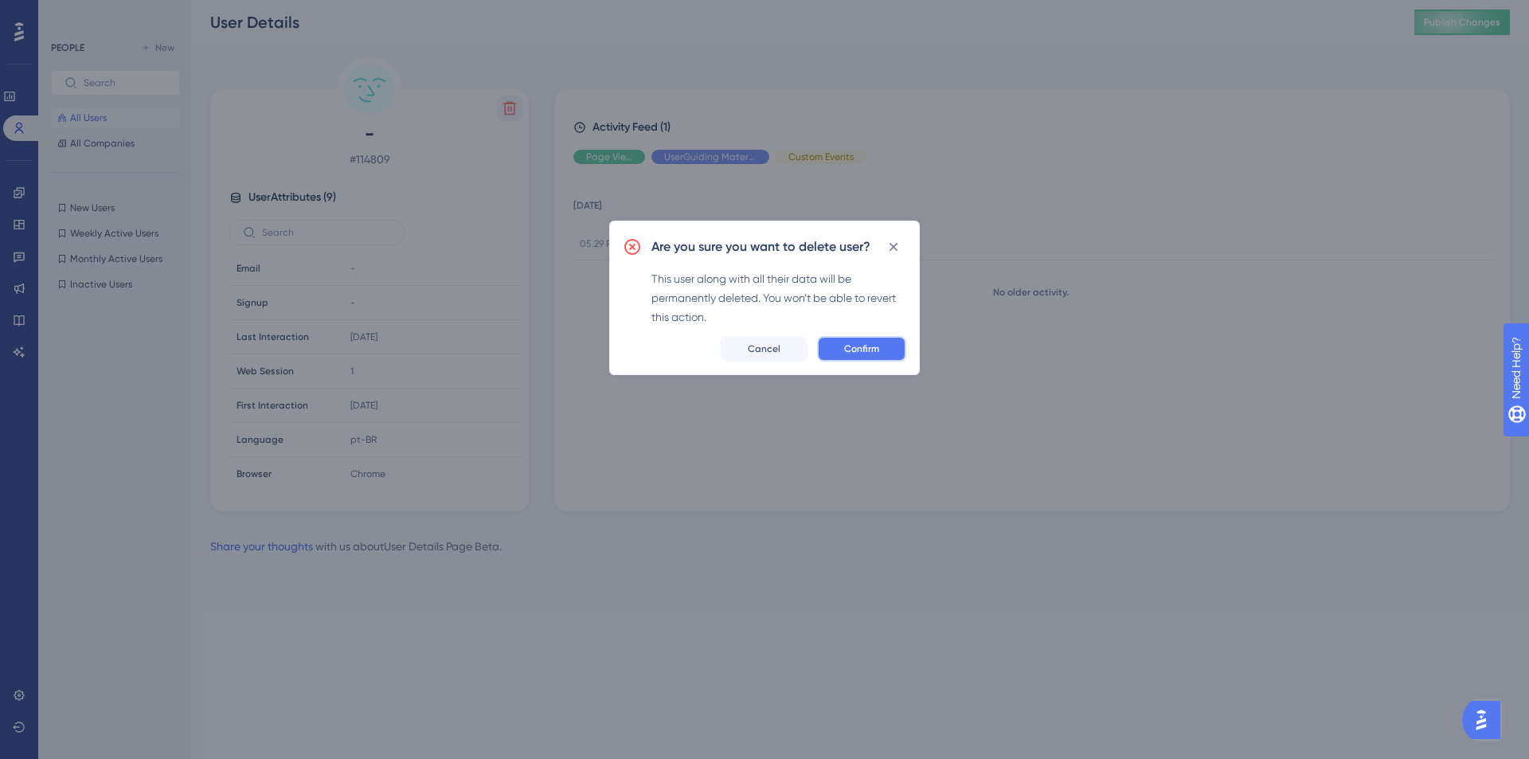
click at [843, 341] on button "Confirm" at bounding box center [861, 348] width 89 height 25
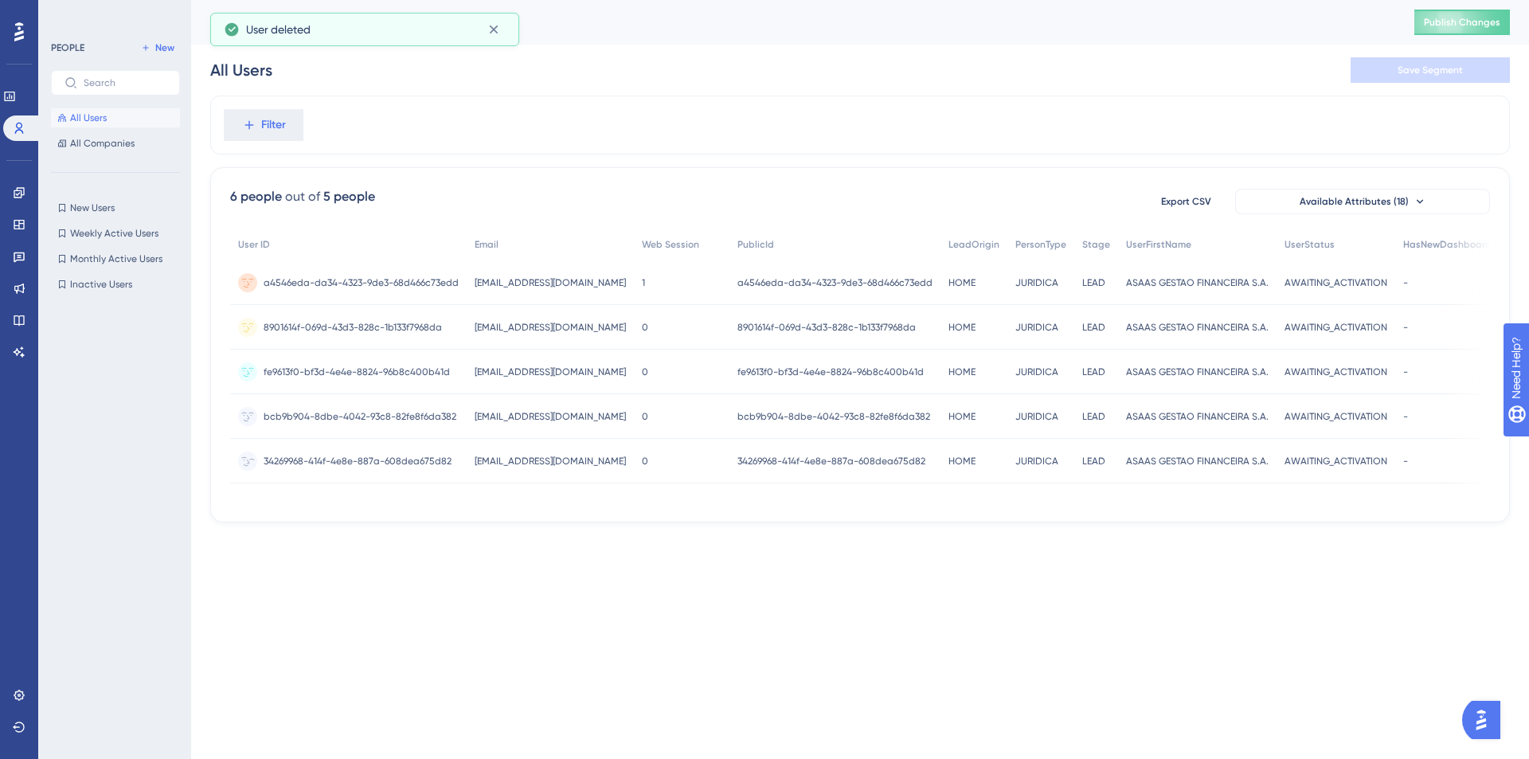
click at [407, 464] on span "34269968-414f-4e8e-887a-608dea675d82" at bounding box center [358, 461] width 188 height 13
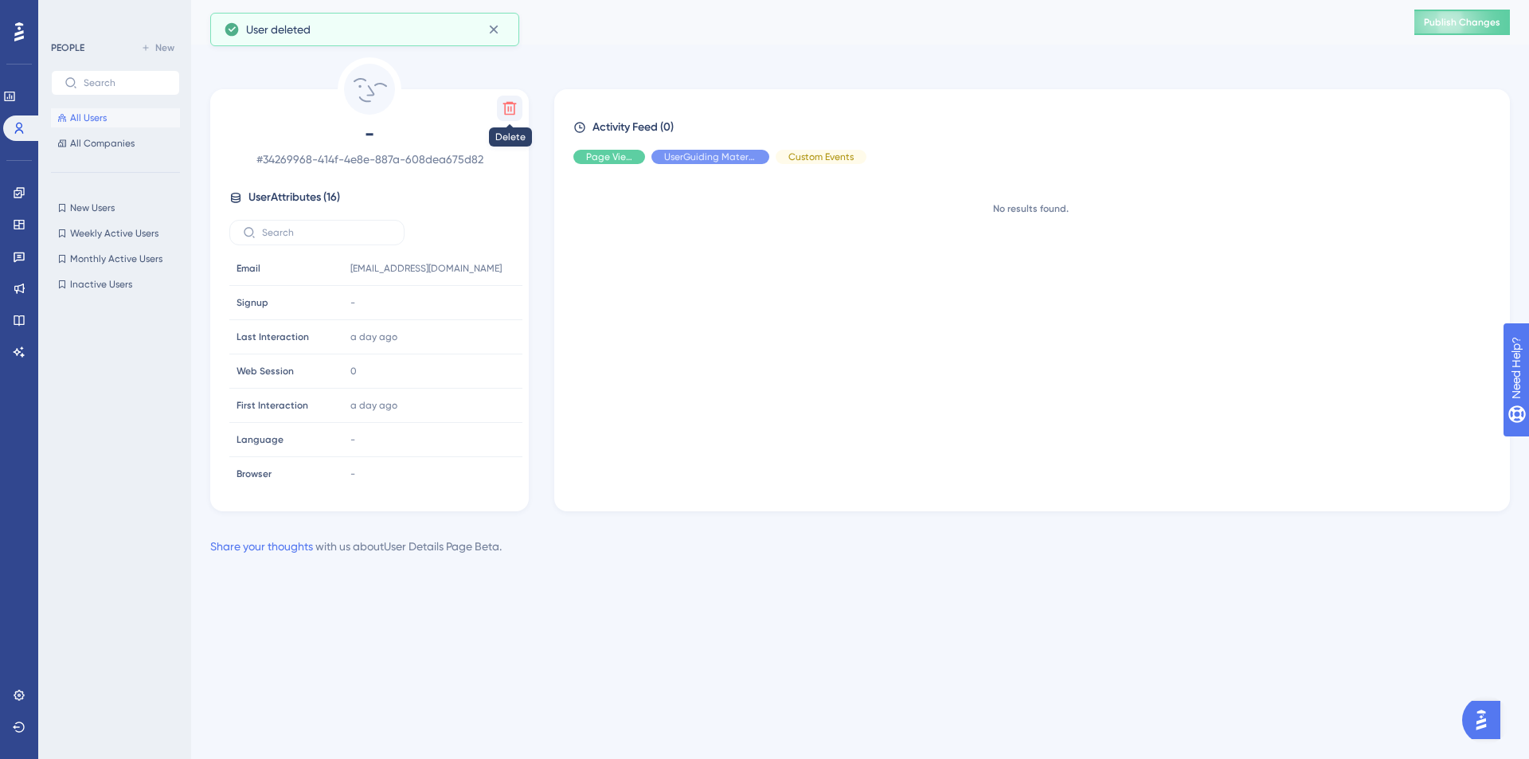
click at [511, 108] on icon at bounding box center [510, 109] width 14 height 14
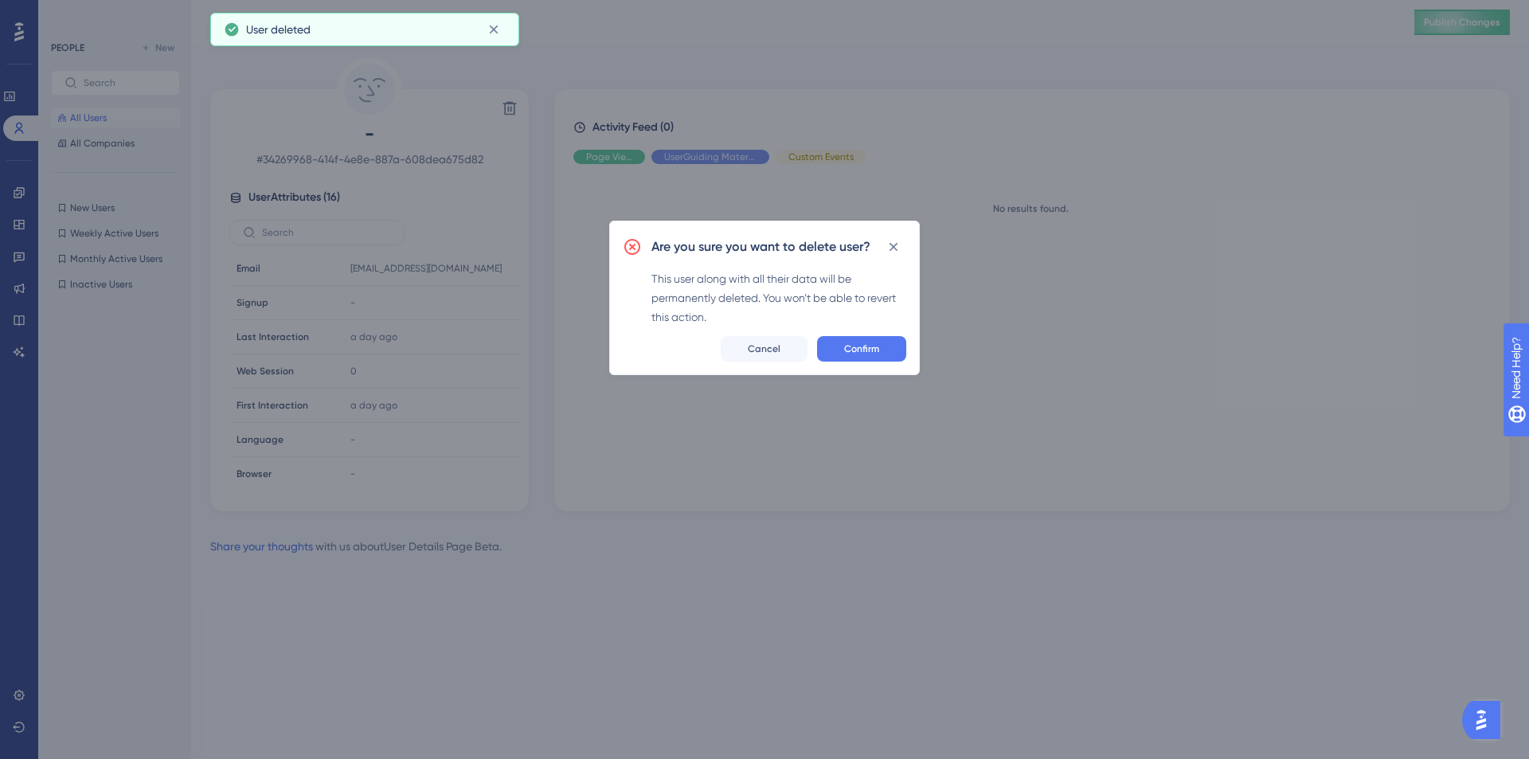
click at [910, 351] on div "Are you sure you want to delete user? This user along with all their data will …" at bounding box center [764, 298] width 311 height 155
click at [886, 349] on button "Confirm" at bounding box center [861, 348] width 89 height 25
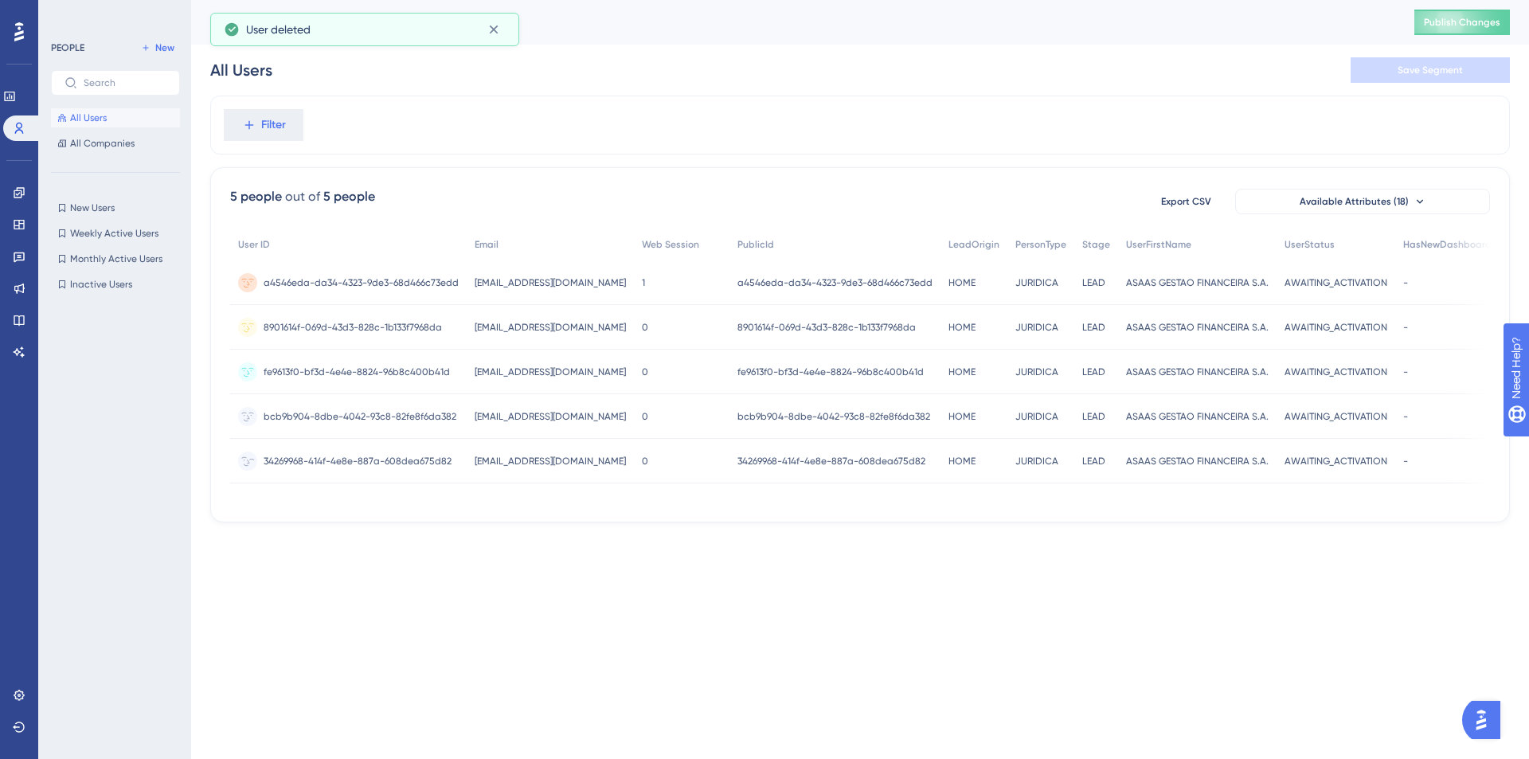
click at [432, 460] on span "34269968-414f-4e8e-887a-608dea675d82" at bounding box center [358, 461] width 188 height 13
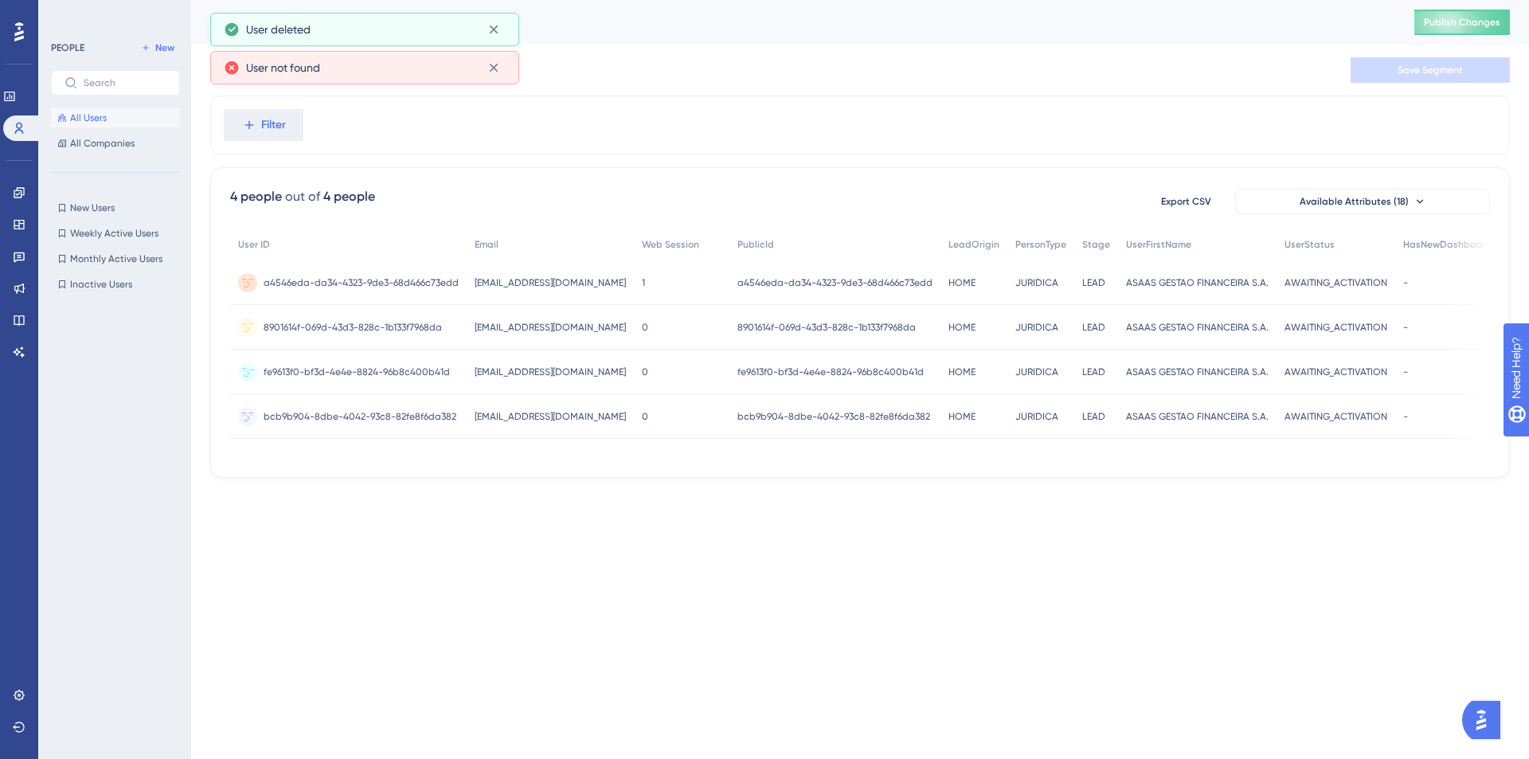
click at [417, 363] on div "fe9613f0-bf3d-4e4e-8824-96b8c400b41d fe9613f0-bf3d-4e4e-8824-96b8c400b41d" at bounding box center [357, 372] width 186 height 45
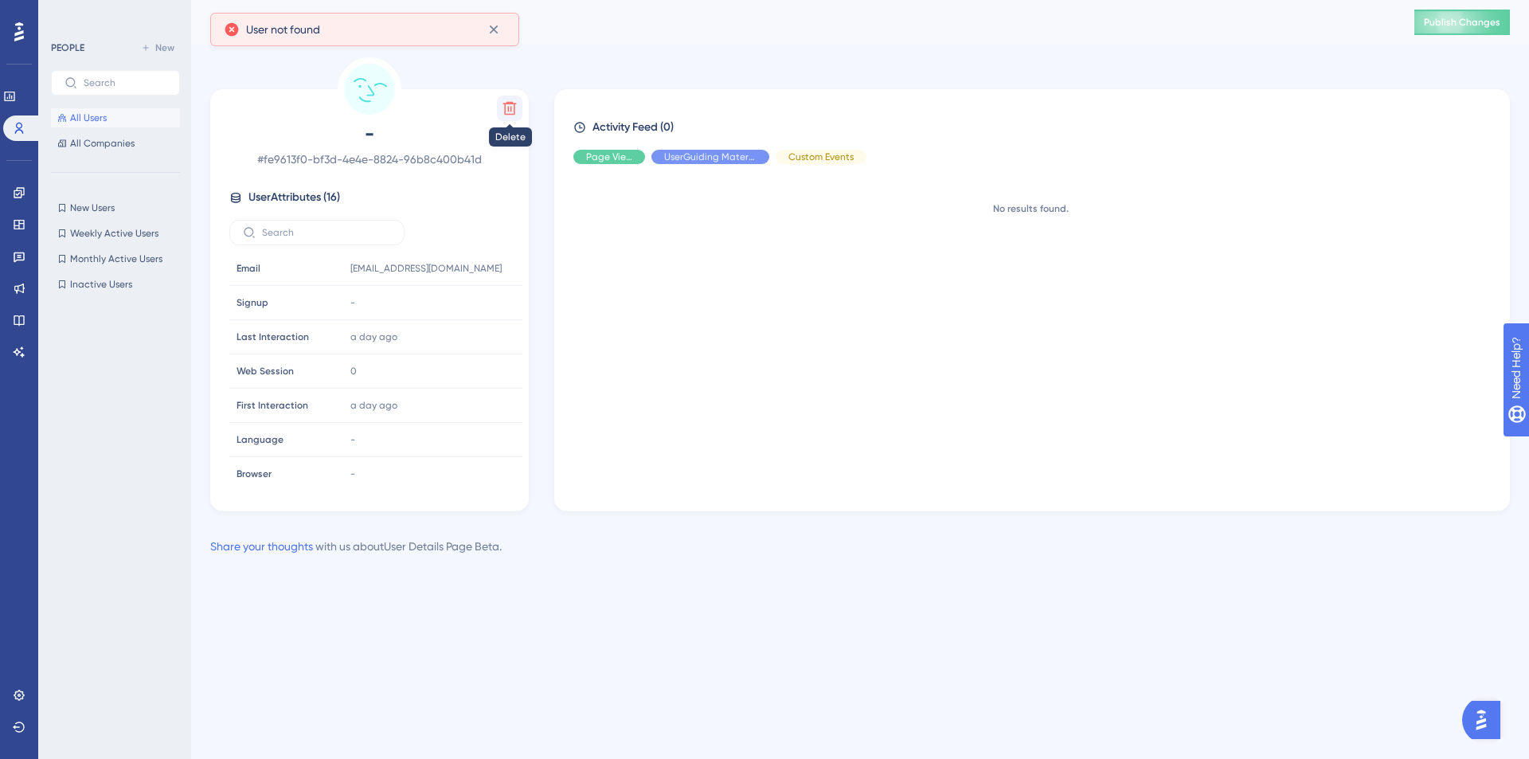
click at [516, 111] on icon at bounding box center [510, 108] width 16 height 16
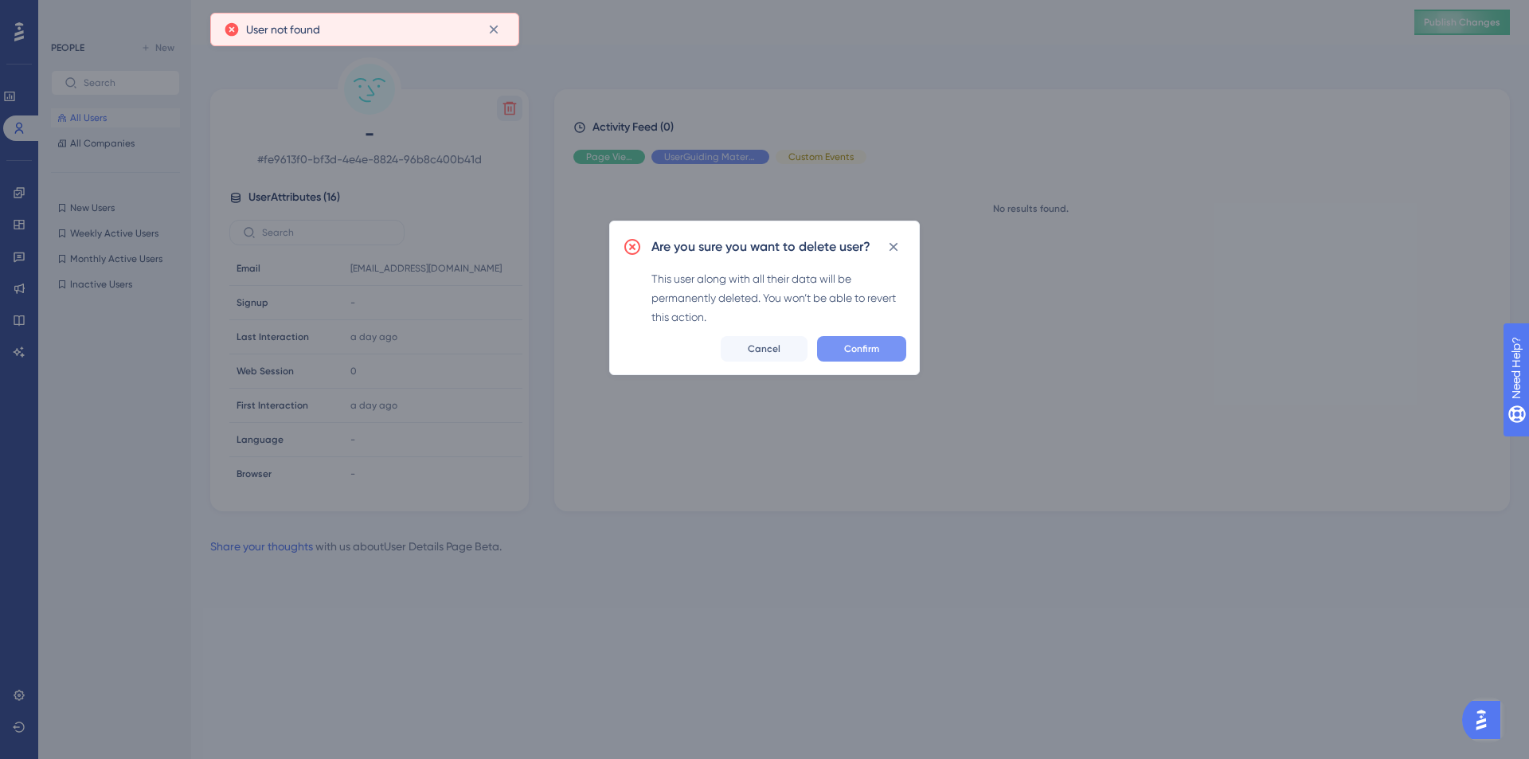
click at [882, 347] on button "Confirm" at bounding box center [861, 348] width 89 height 25
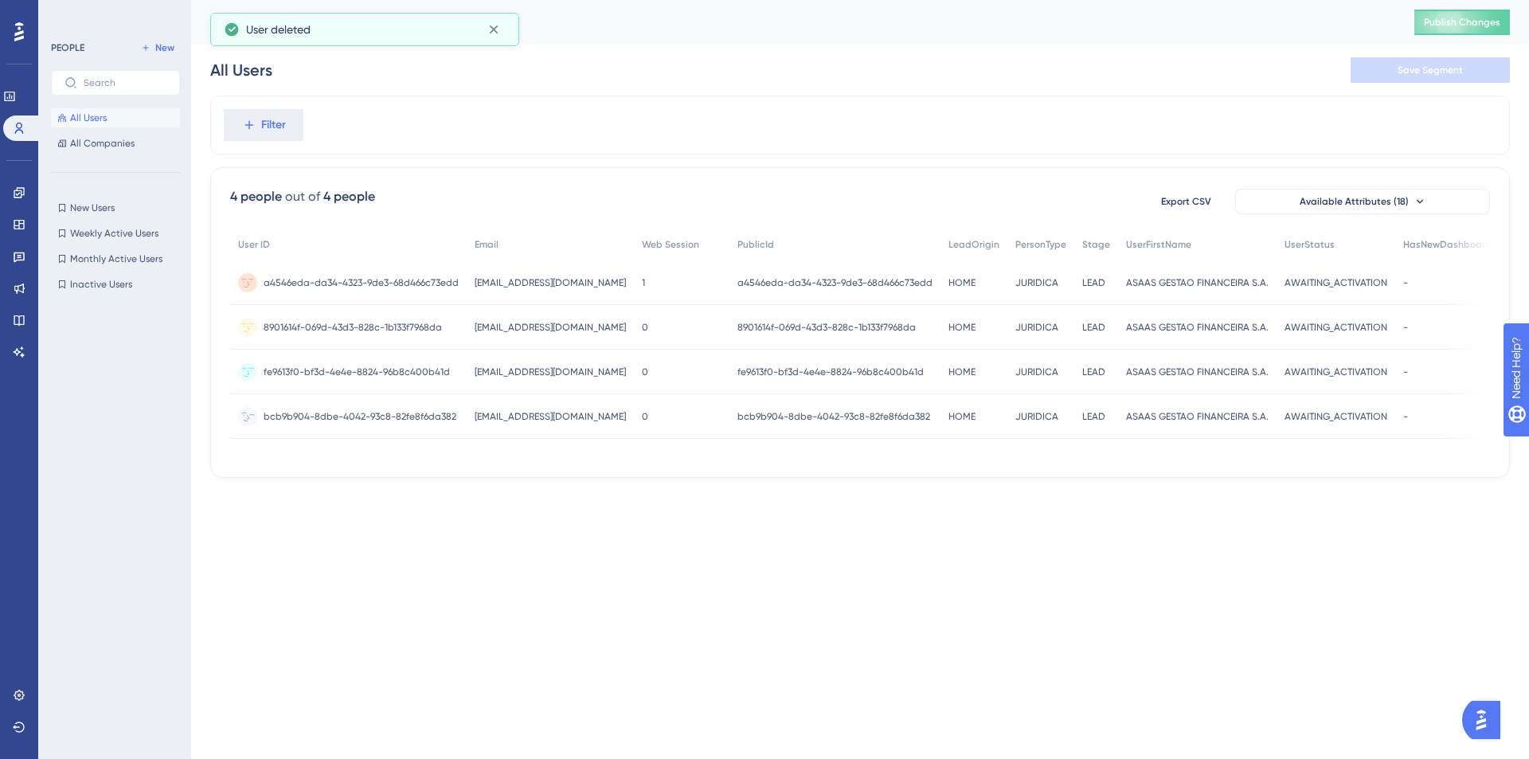
click at [420, 417] on span "bcb9b904-8dbe-4042-93c8-82fe8f6da382" at bounding box center [360, 416] width 193 height 13
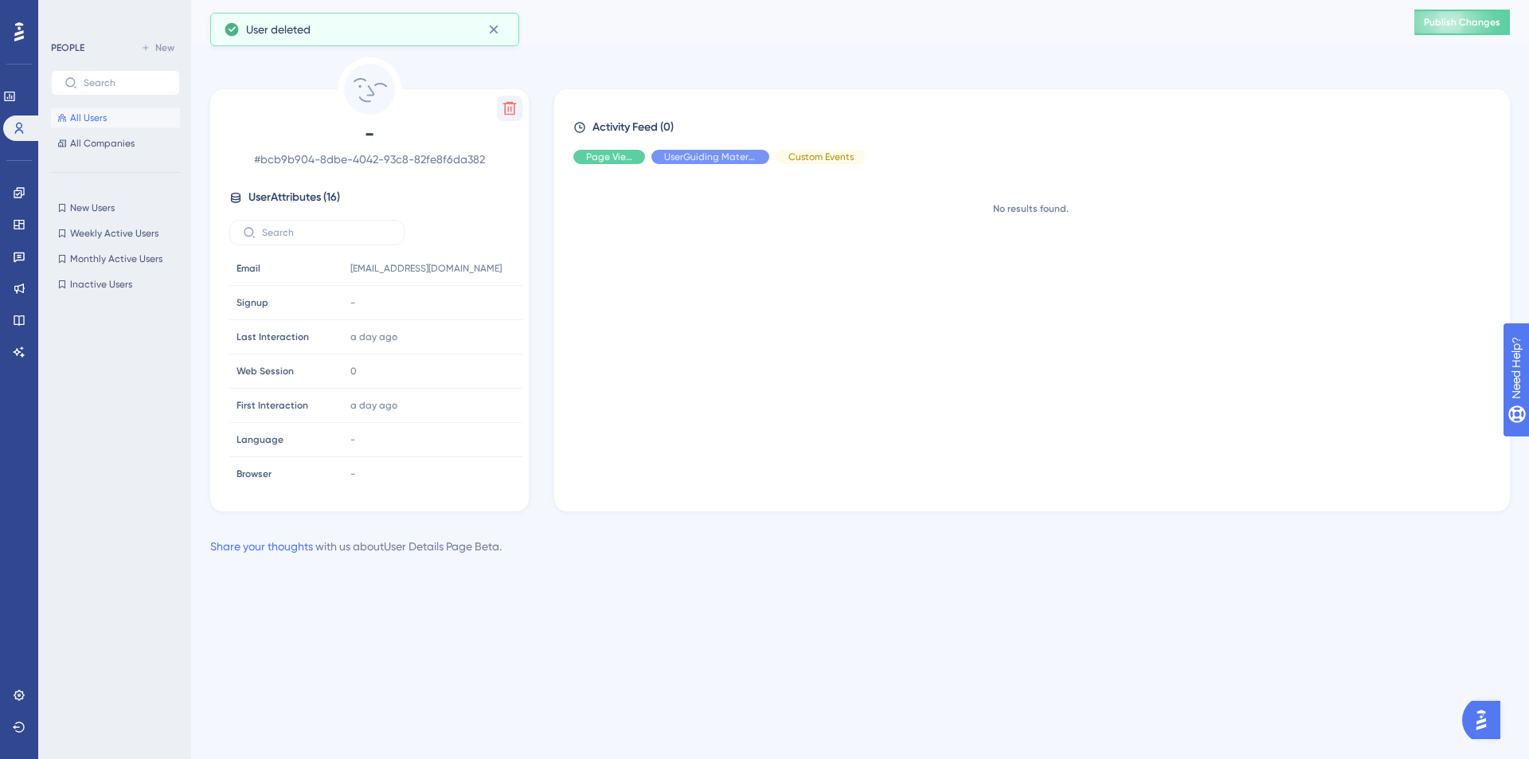
click at [511, 110] on icon at bounding box center [510, 108] width 16 height 16
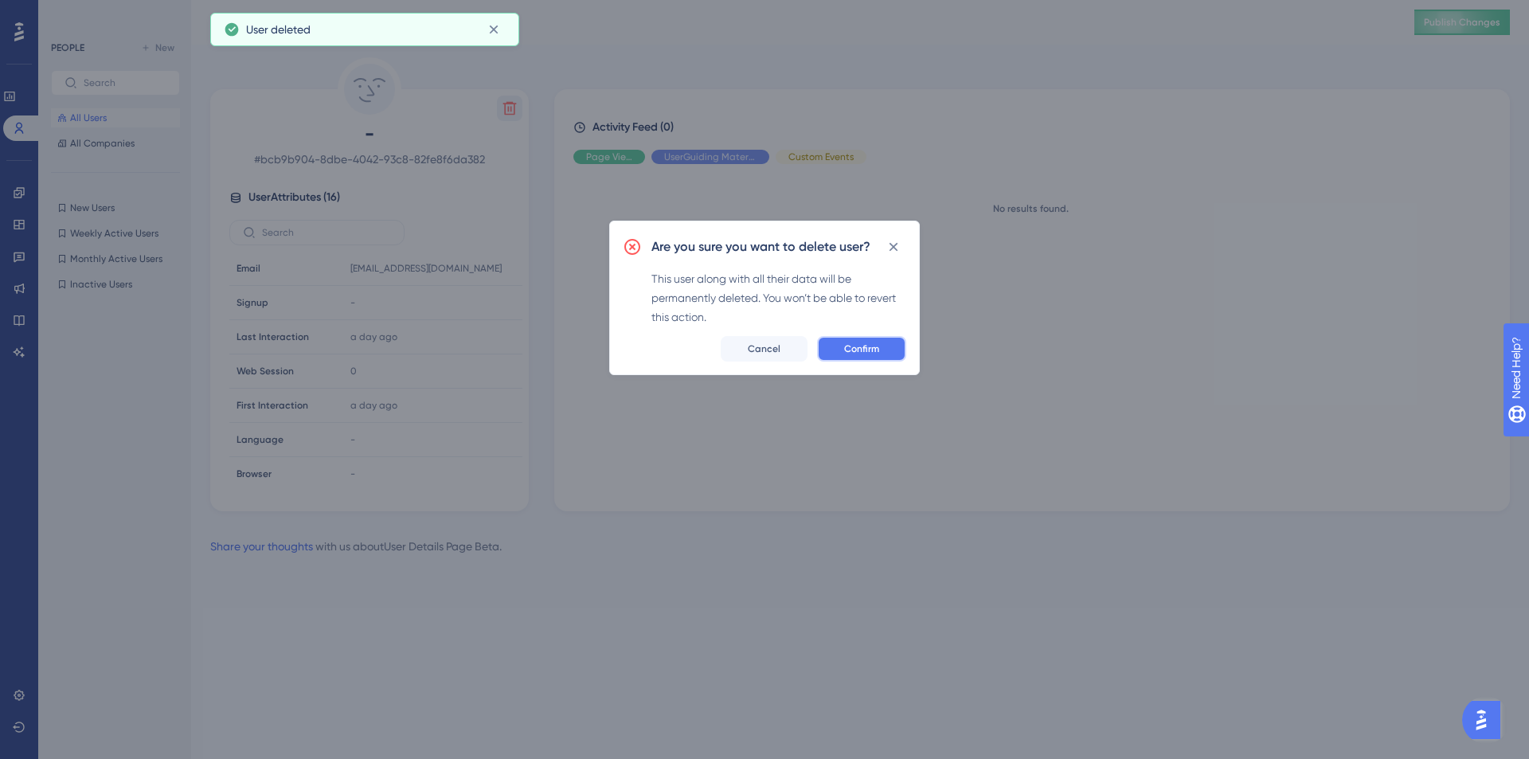
click at [851, 338] on button "Confirm" at bounding box center [861, 348] width 89 height 25
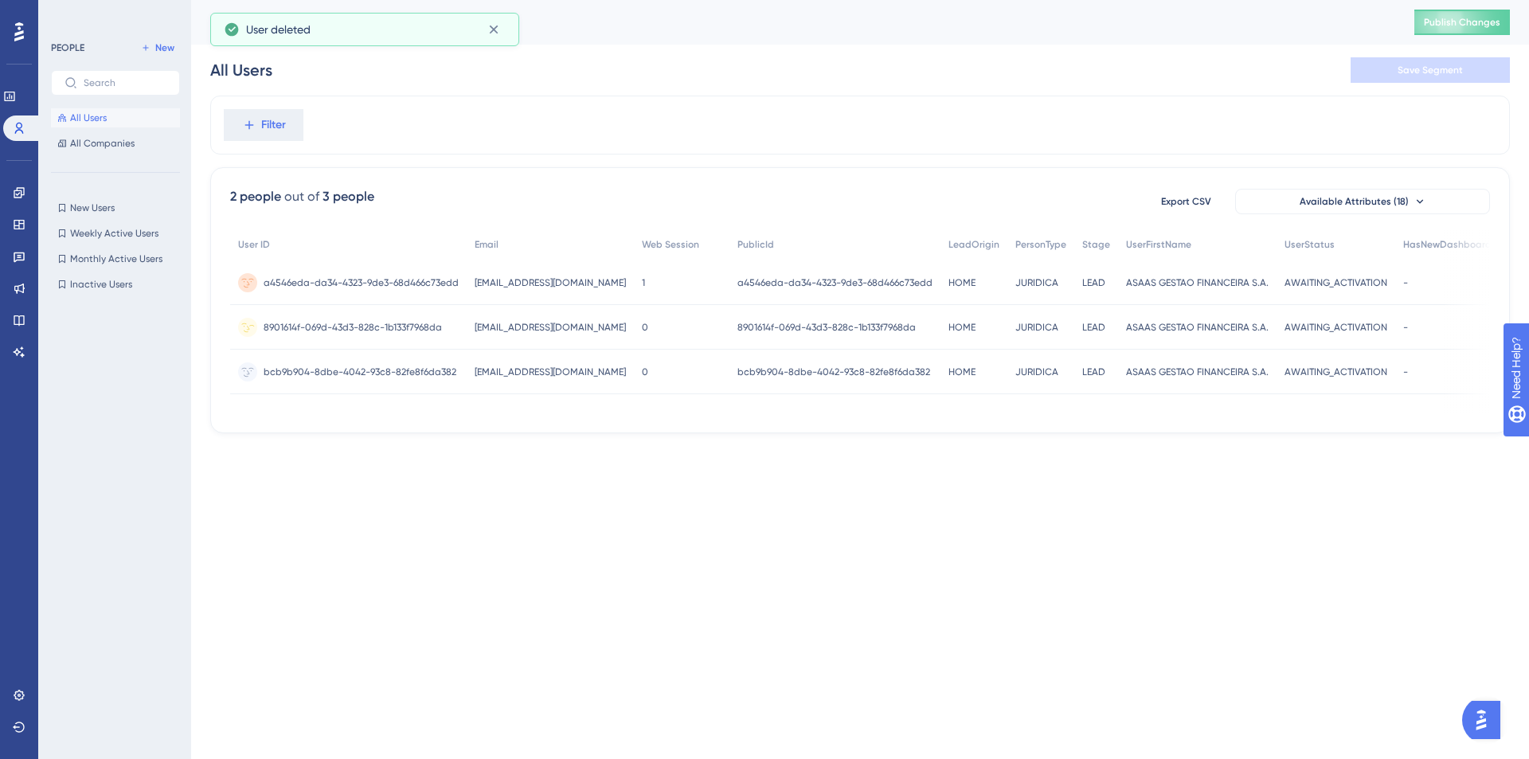
click at [421, 332] on span "8901614f-069d-43d3-828c-1b133f7968da" at bounding box center [353, 327] width 178 height 13
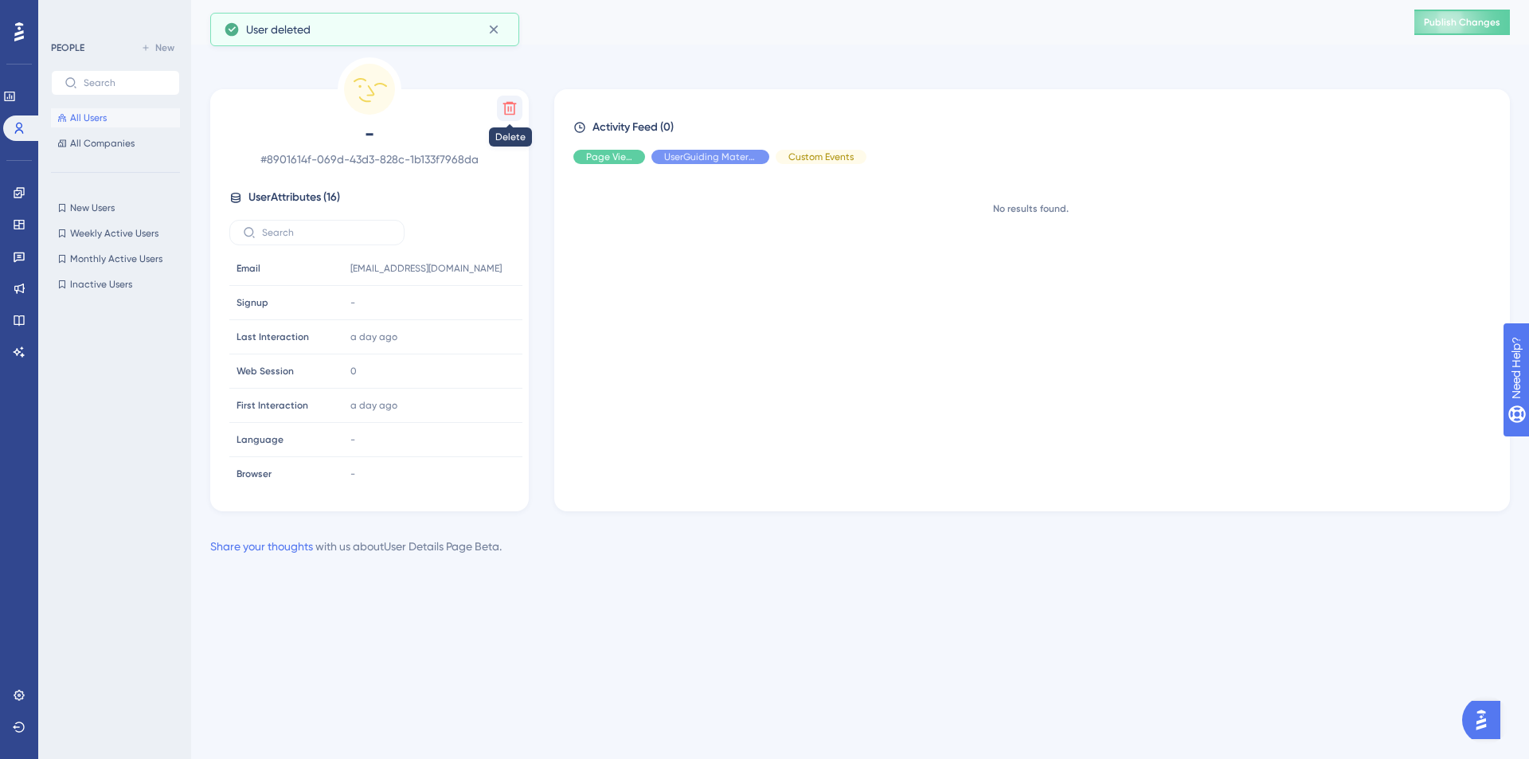
click at [506, 115] on button at bounding box center [509, 108] width 25 height 25
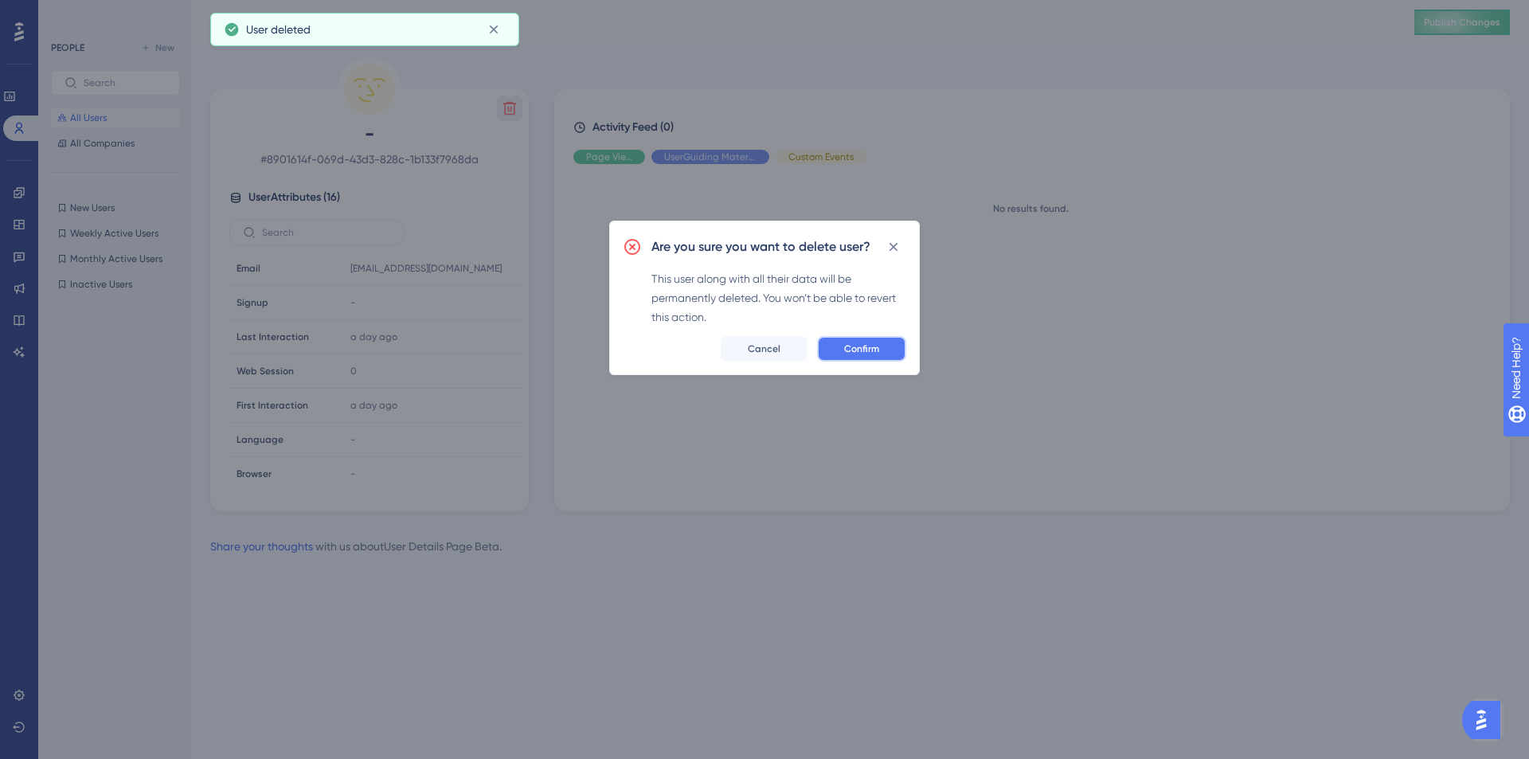
click at [878, 345] on span "Confirm" at bounding box center [861, 348] width 35 height 13
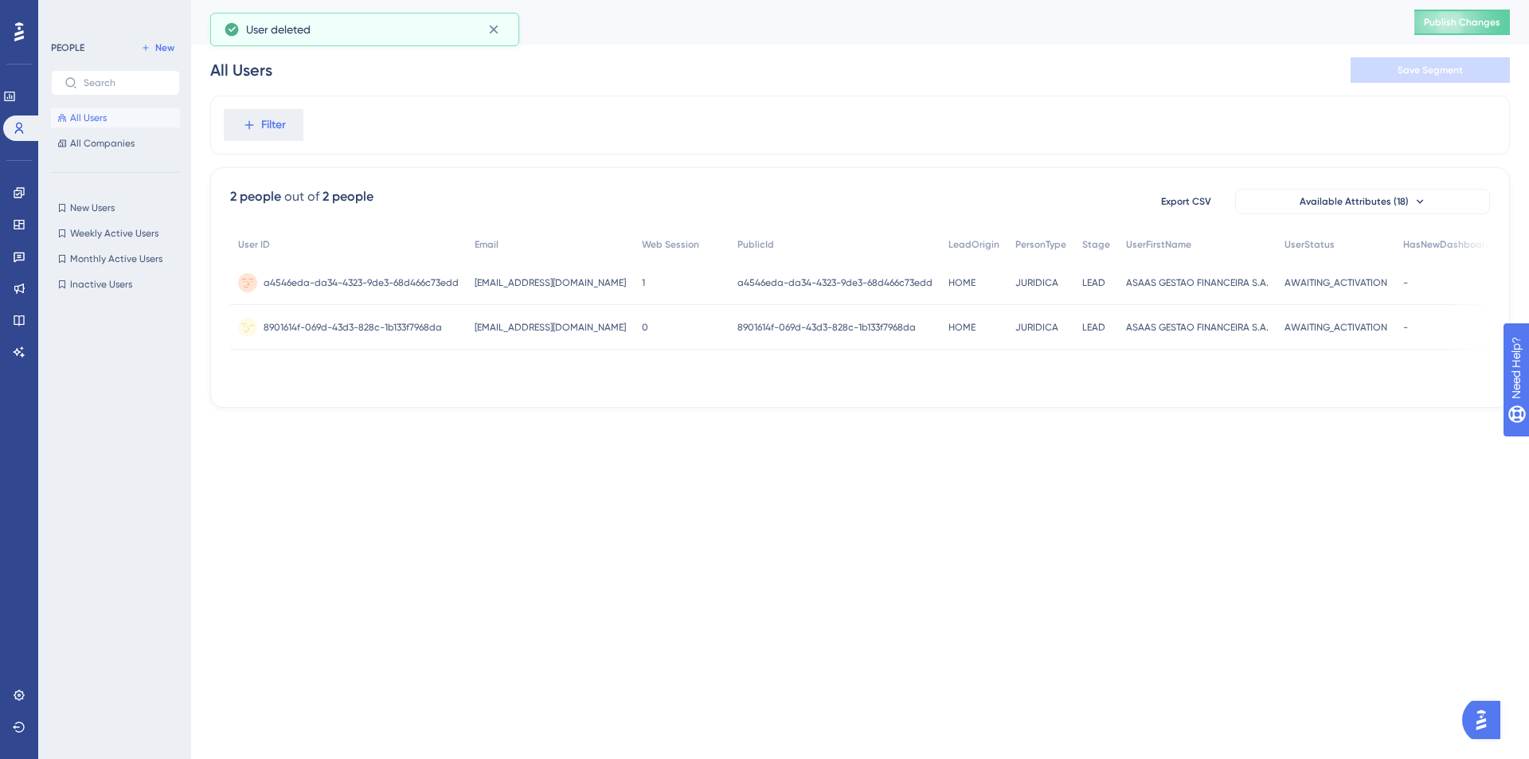
click at [419, 323] on span "8901614f-069d-43d3-828c-1b133f7968da" at bounding box center [353, 327] width 178 height 13
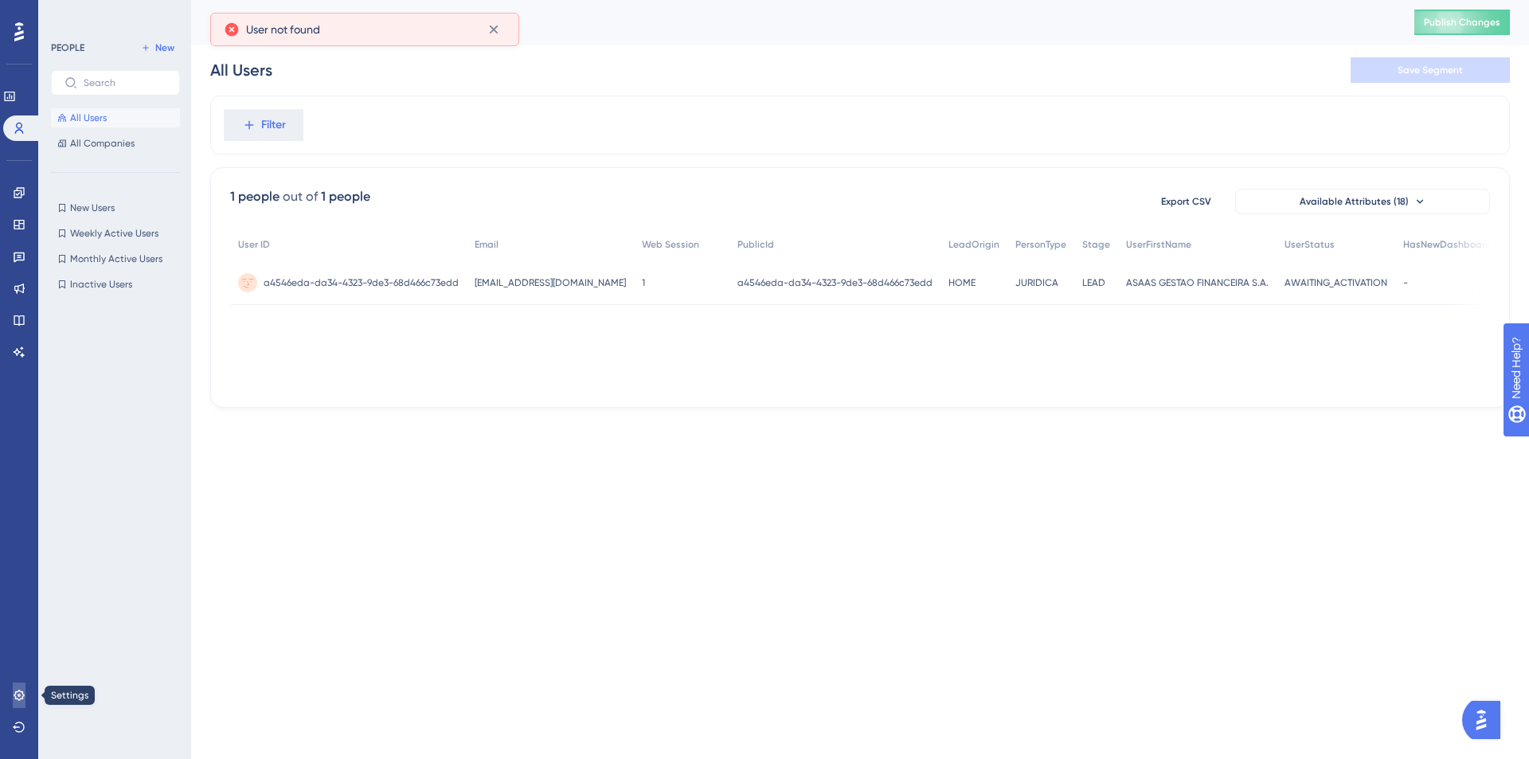
click at [25, 688] on link at bounding box center [19, 695] width 13 height 25
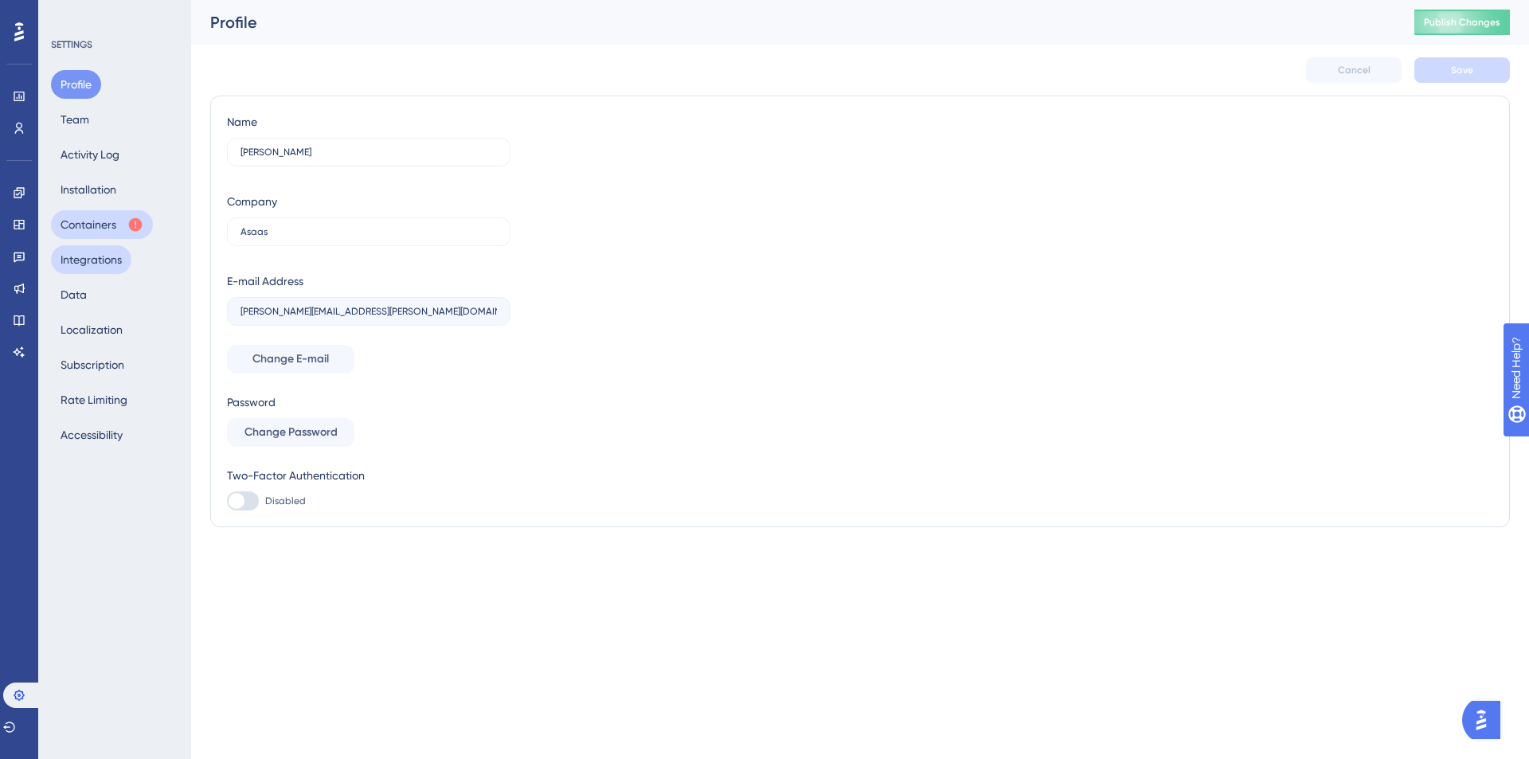
drag, startPoint x: 103, startPoint y: 256, endPoint x: 111, endPoint y: 237, distance: 20.0
click at [103, 256] on button "Integrations" at bounding box center [91, 259] width 80 height 29
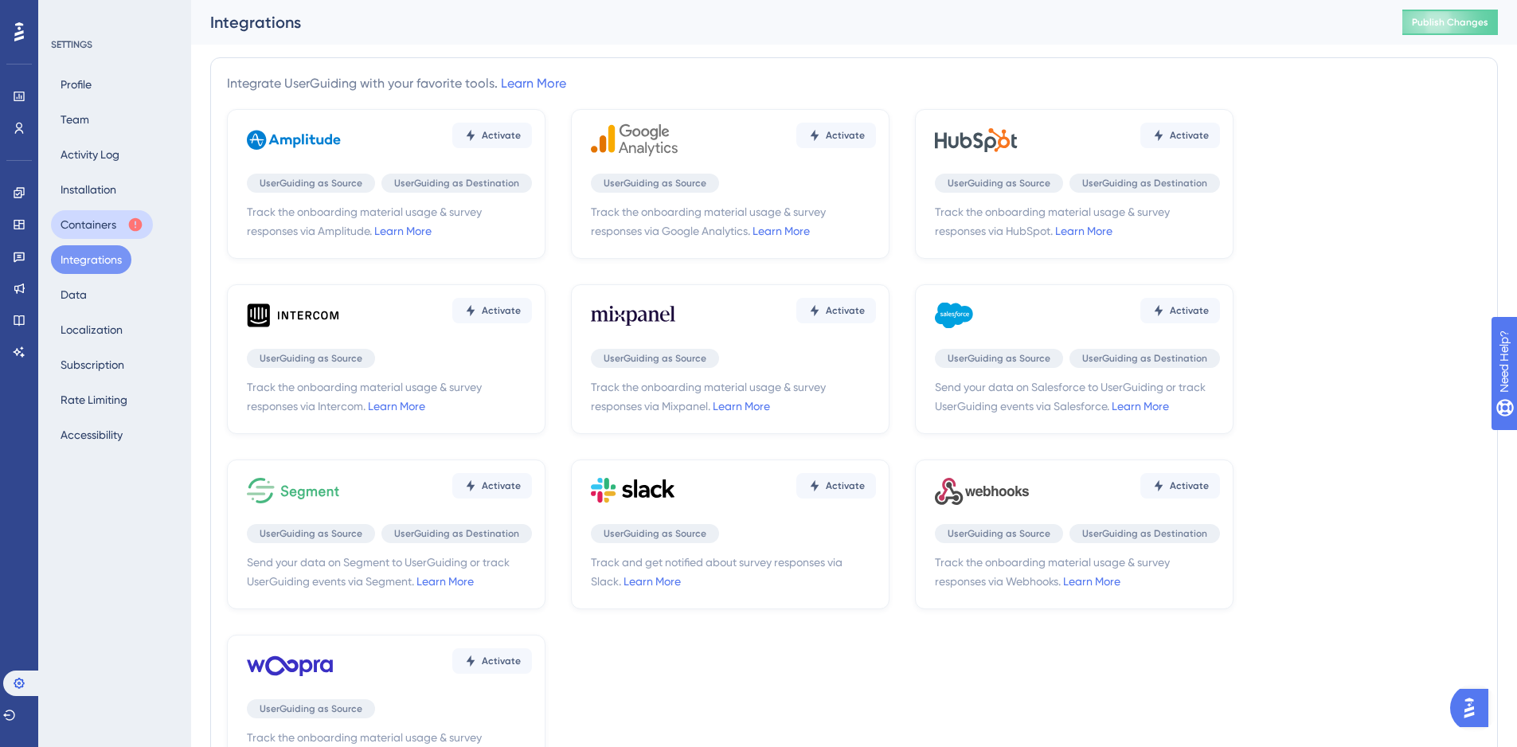
click at [113, 224] on button "Containers" at bounding box center [102, 224] width 102 height 29
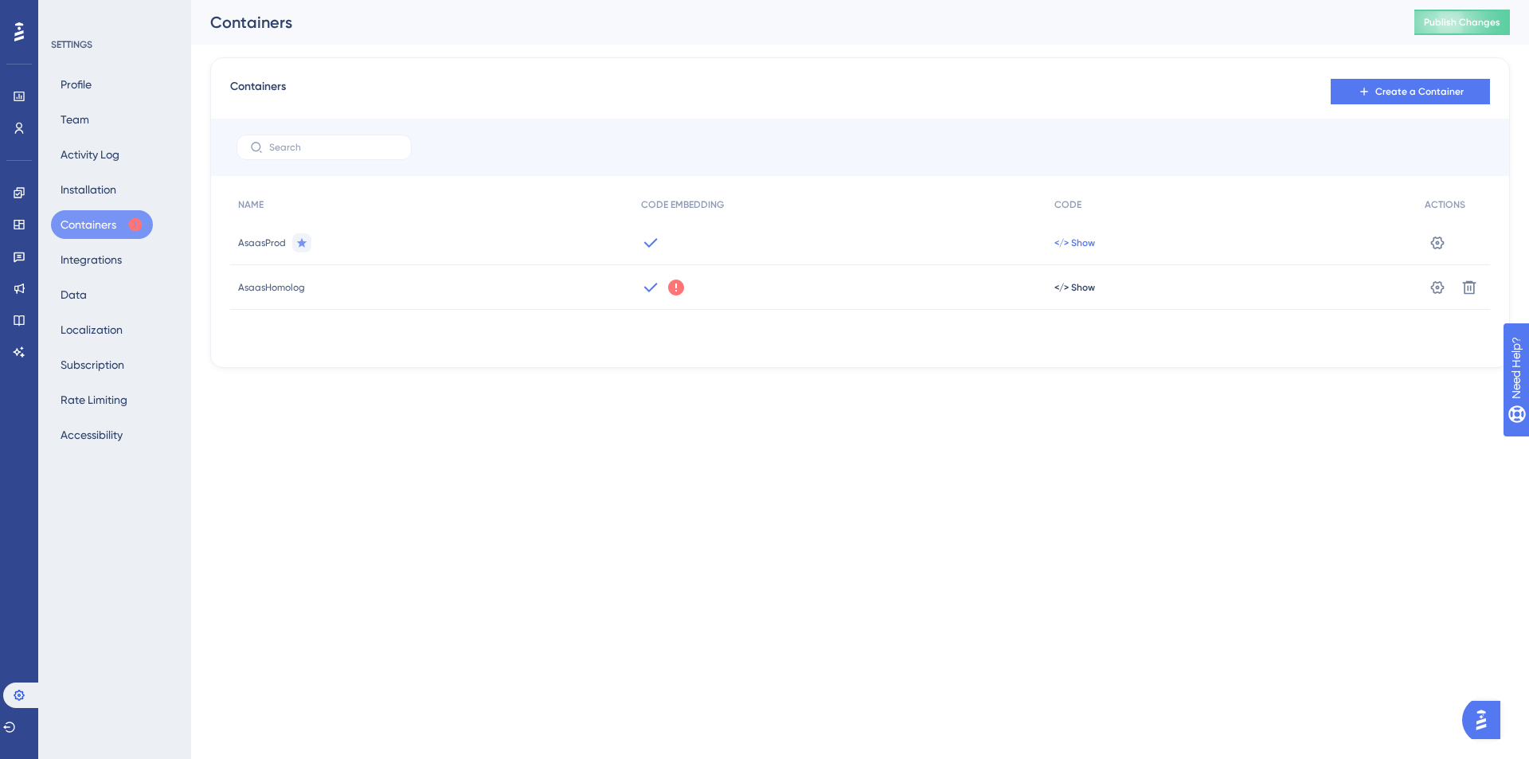
click at [1059, 239] on span "</> Show" at bounding box center [1075, 243] width 41 height 13
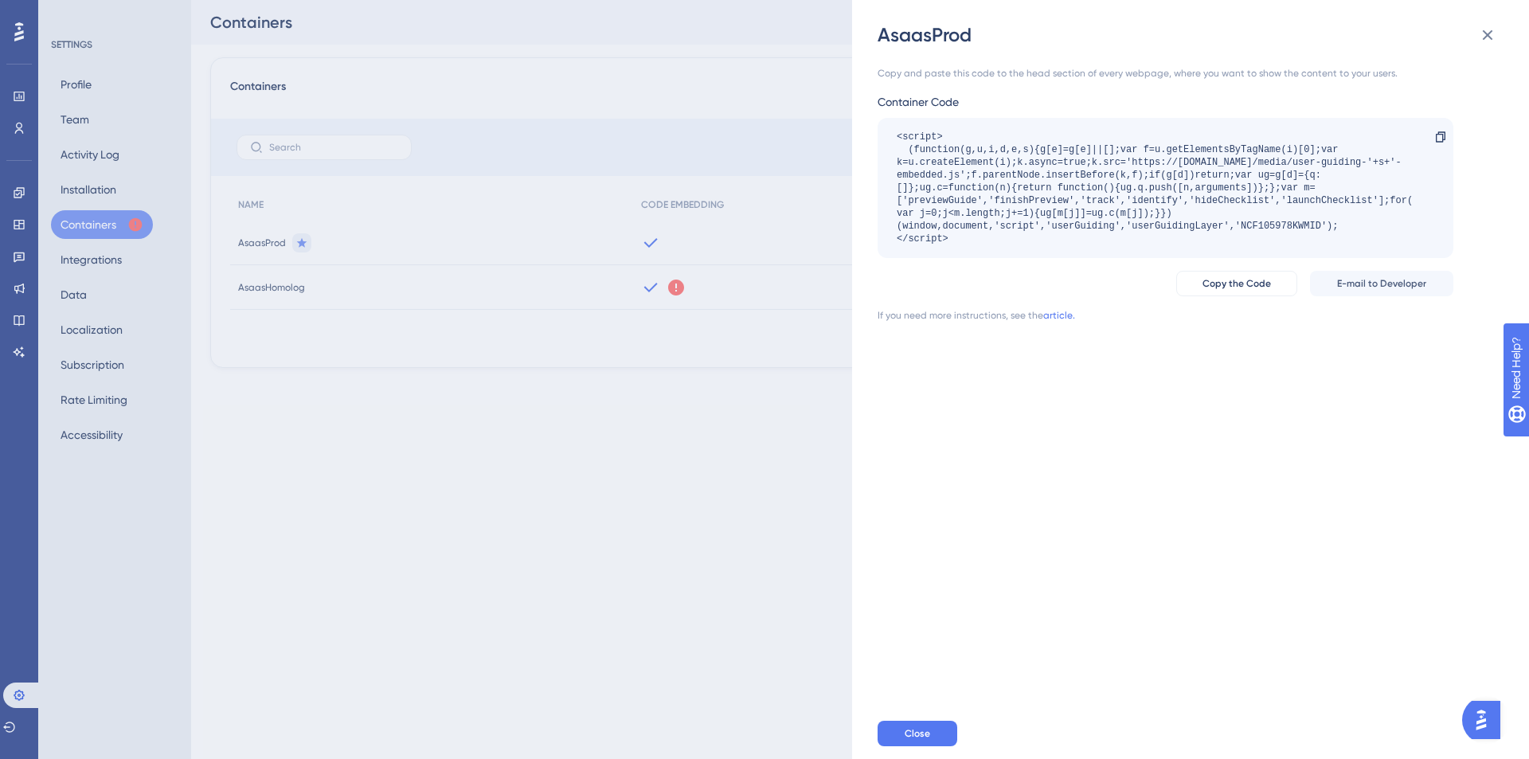
click at [760, 518] on div "AsaasProd Copy and paste this code to the head section of every webpage, where …" at bounding box center [764, 379] width 1529 height 759
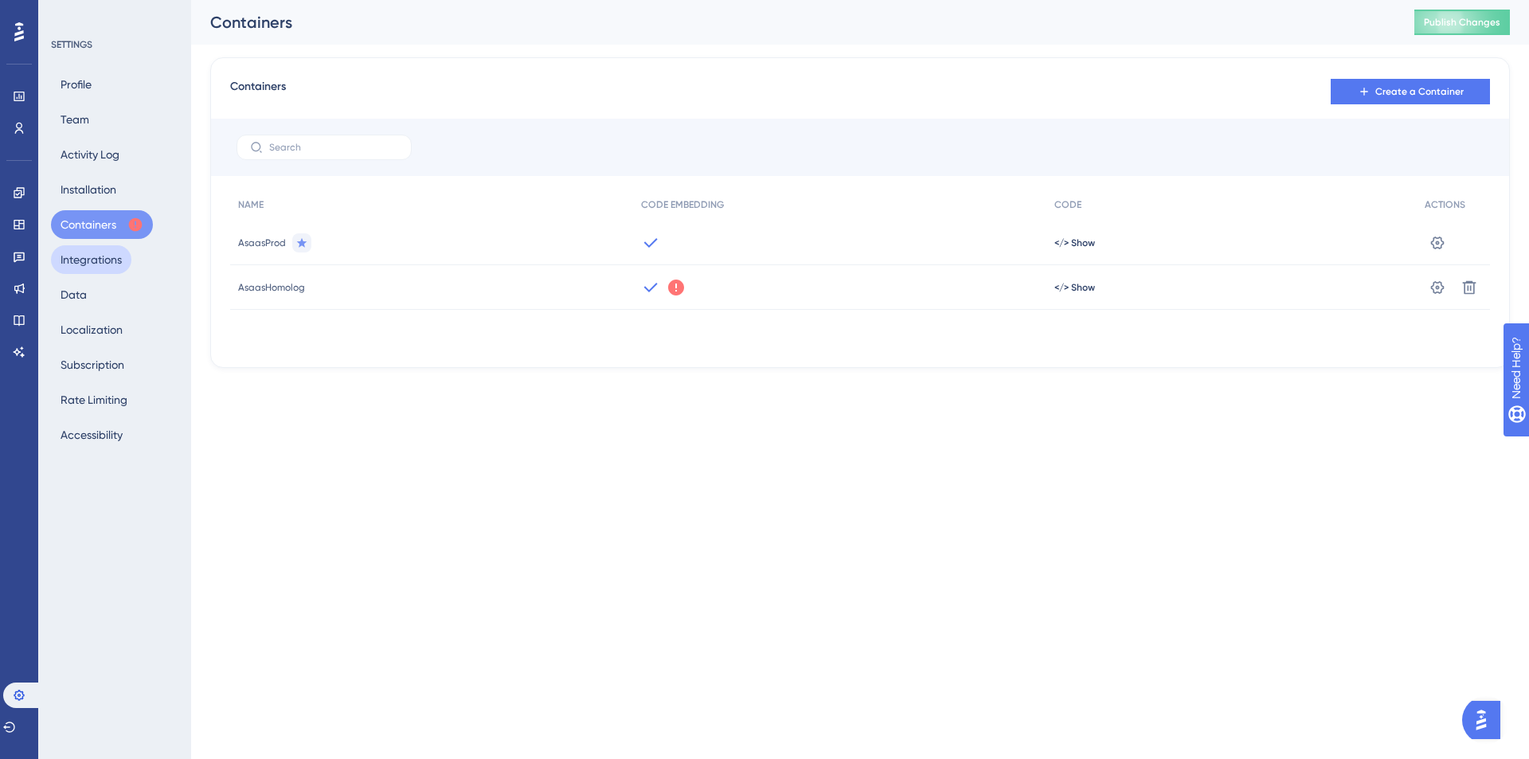
click at [115, 253] on button "Integrations" at bounding box center [91, 259] width 80 height 29
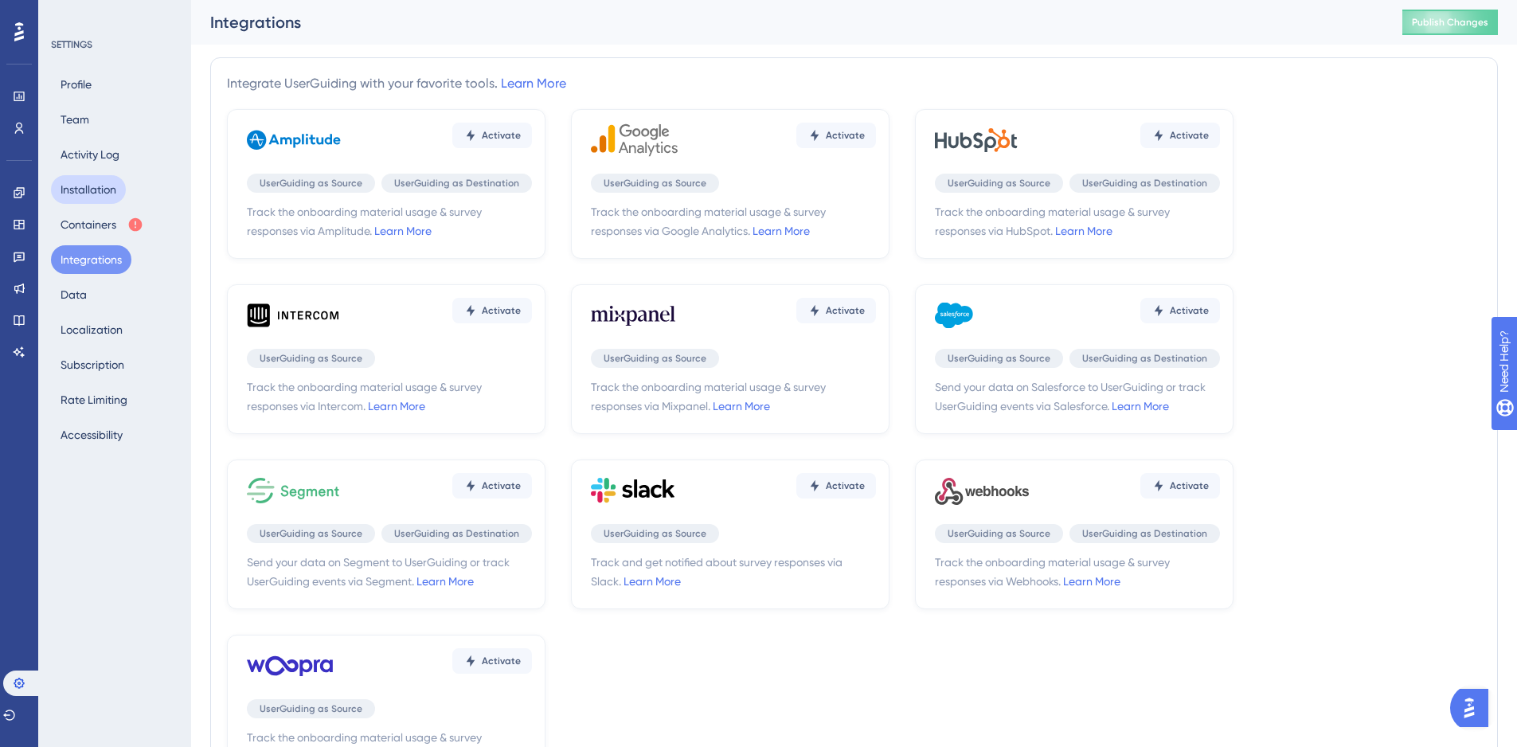
click at [108, 202] on button "Installation" at bounding box center [88, 189] width 75 height 29
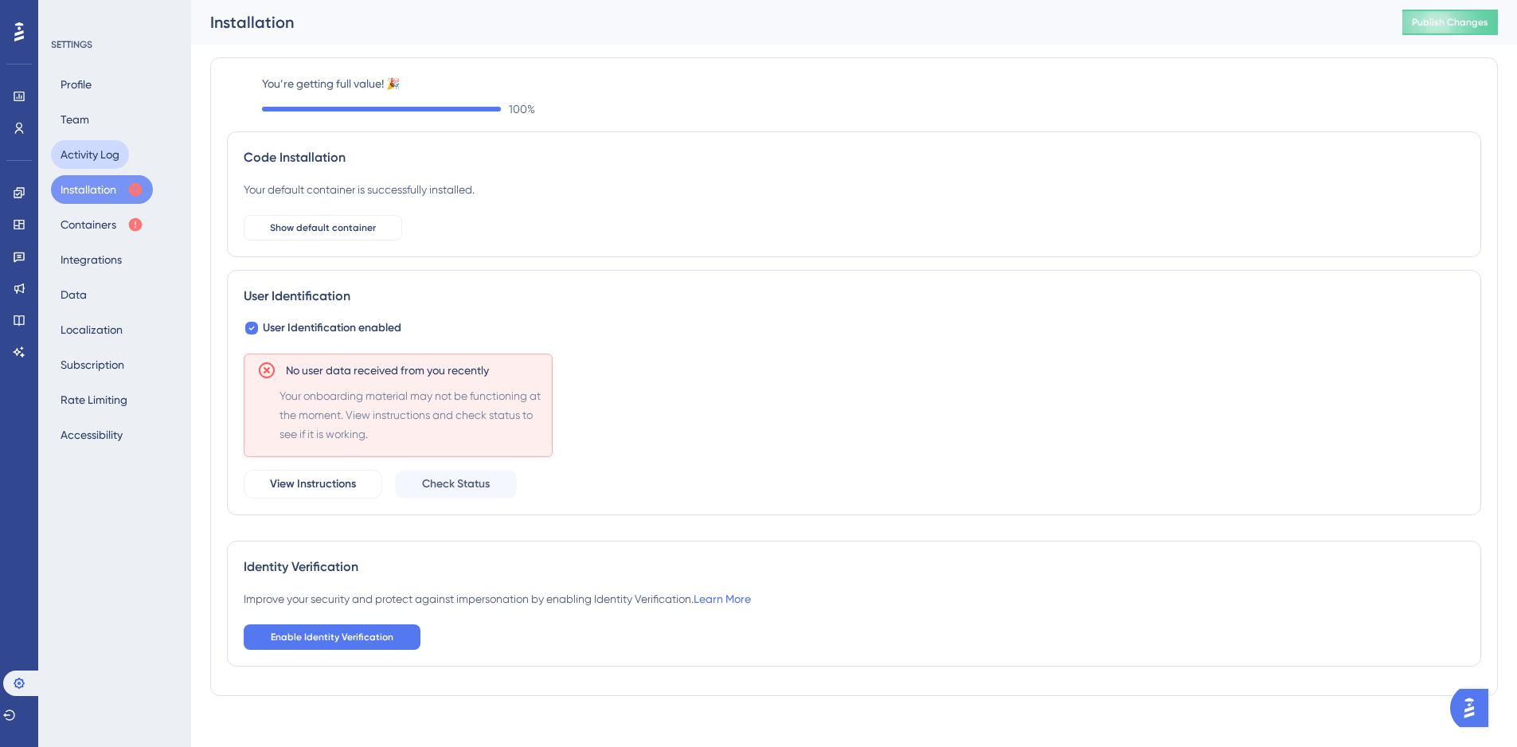
click at [117, 155] on button "Activity Log" at bounding box center [90, 154] width 78 height 29
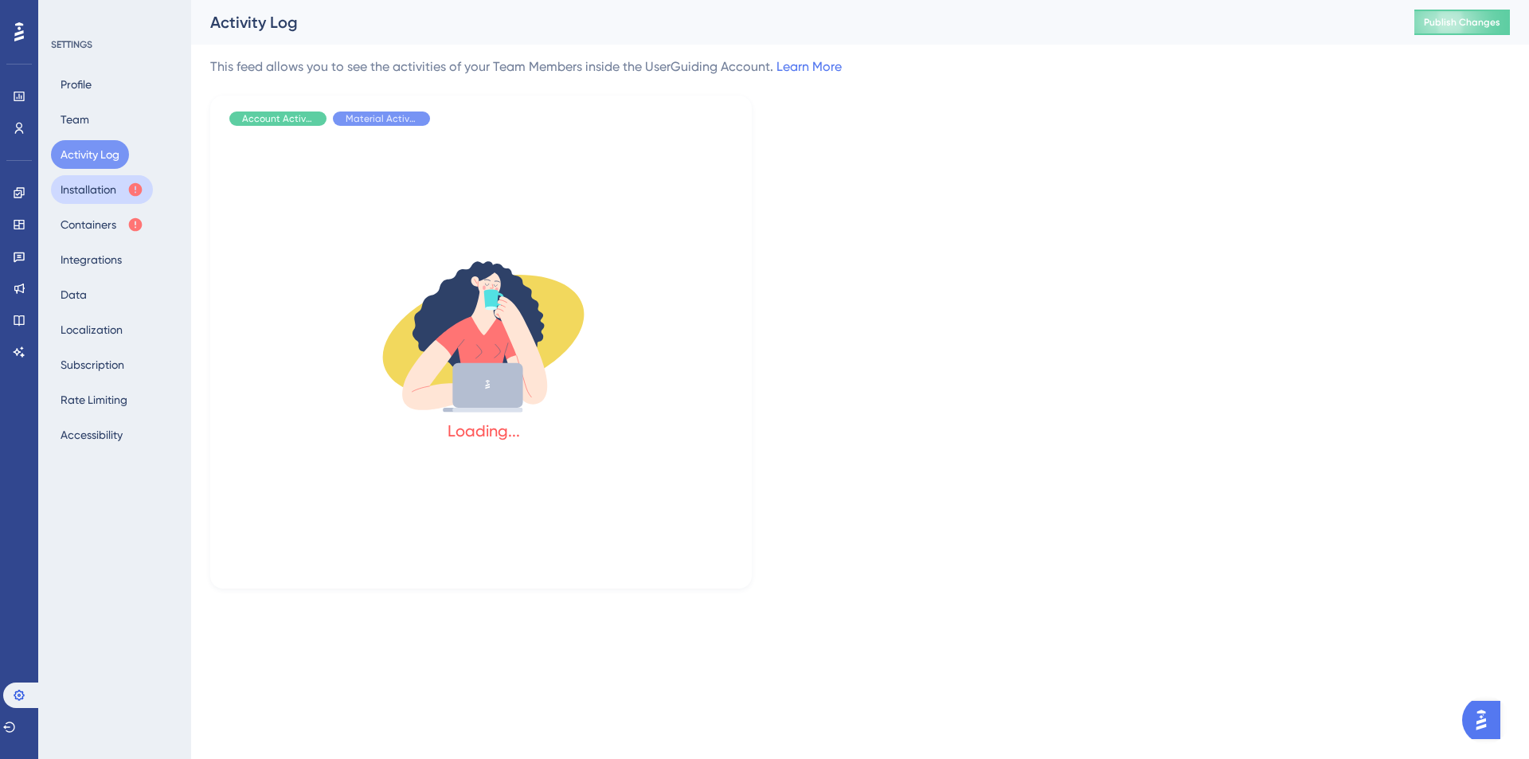
click at [108, 182] on button "Installation" at bounding box center [102, 189] width 102 height 29
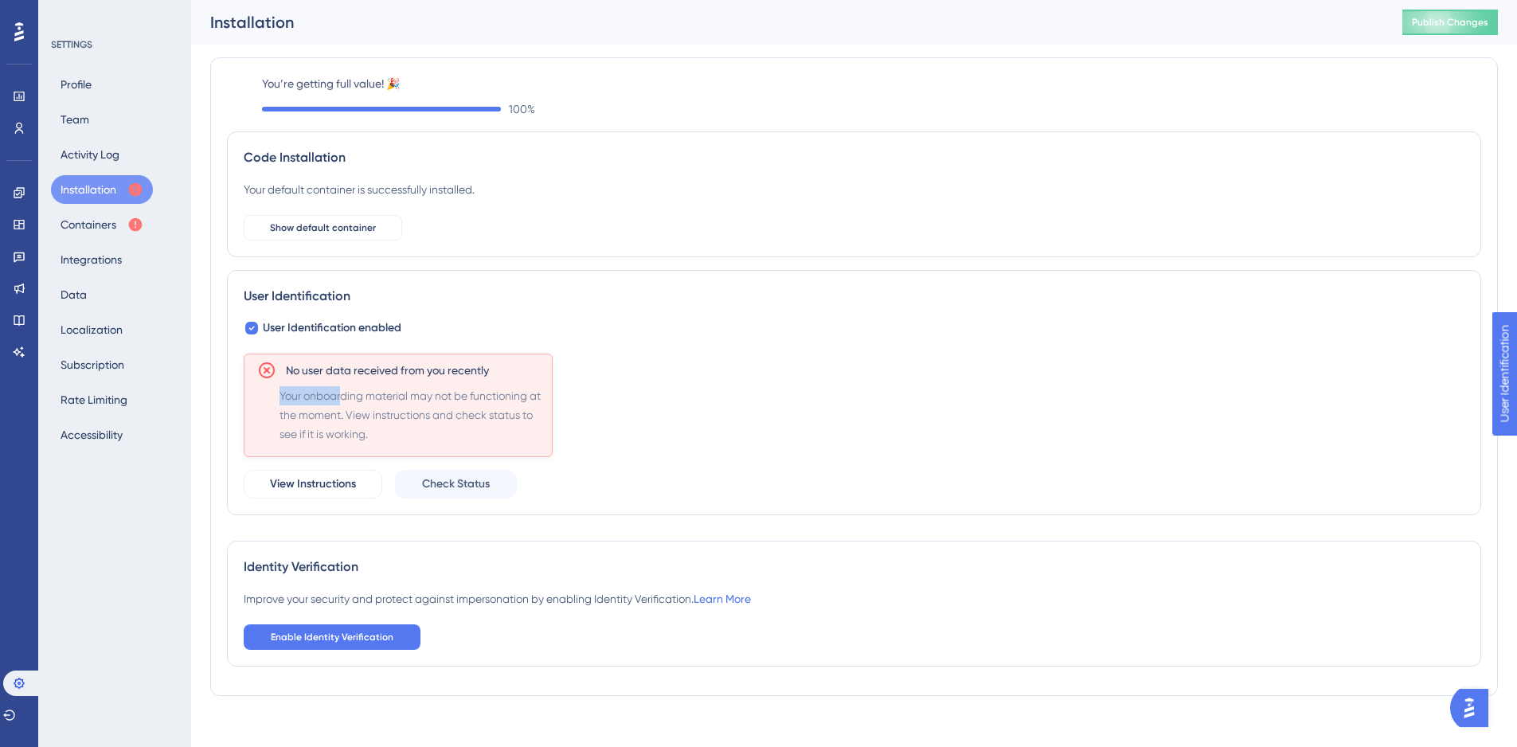
drag, startPoint x: 343, startPoint y: 387, endPoint x: 485, endPoint y: 385, distance: 141.8
click at [485, 385] on div "No user data received from you recently Your onboarding material may not be fun…" at bounding box center [398, 406] width 309 height 104
